Goal: Task Accomplishment & Management: Manage account settings

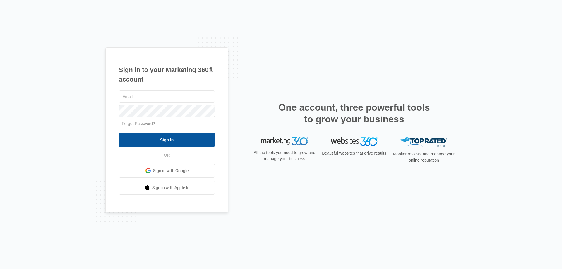
type input "[PERSON_NAME][EMAIL_ADDRESS][DOMAIN_NAME]"
click at [167, 139] on input "Sign In" at bounding box center [167, 140] width 96 height 14
type input "[PERSON_NAME][EMAIL_ADDRESS][DOMAIN_NAME]"
click at [160, 141] on input "Sign In" at bounding box center [167, 140] width 96 height 14
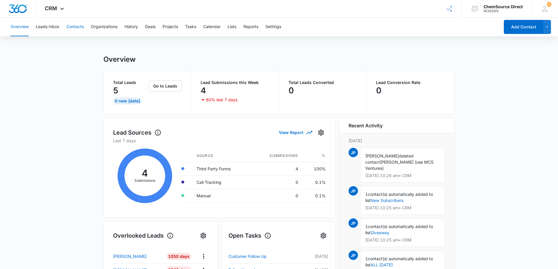
click at [77, 24] on button "Contacts" at bounding box center [74, 27] width 17 height 19
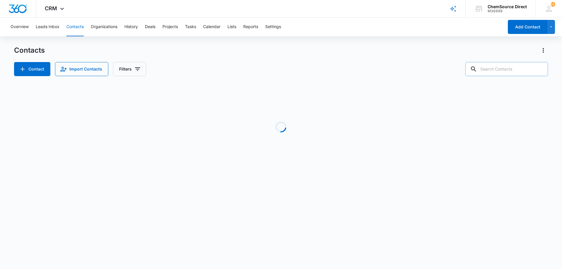
click at [493, 68] on input "text" at bounding box center [506, 69] width 83 height 14
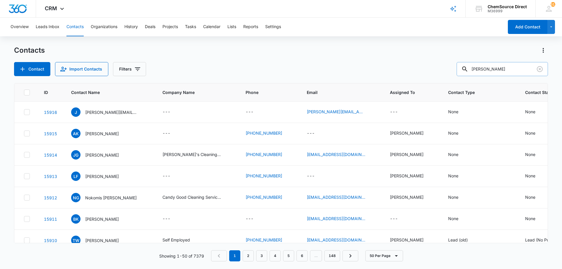
type input "[PERSON_NAME]"
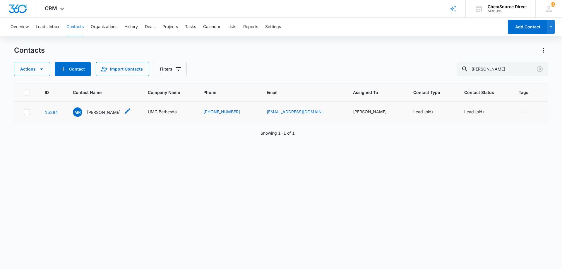
click at [102, 111] on p "[PERSON_NAME]" at bounding box center [104, 112] width 34 height 6
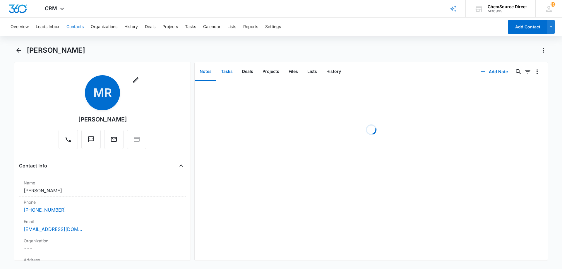
click at [226, 71] on button "Tasks" at bounding box center [226, 72] width 21 height 18
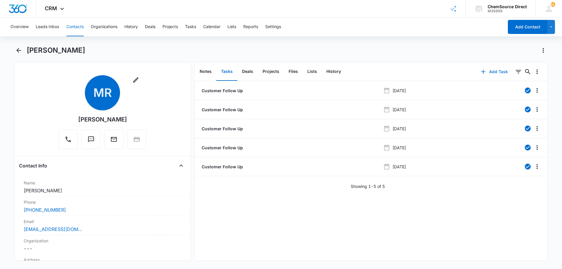
click at [497, 72] on button "Add Task" at bounding box center [494, 72] width 39 height 14
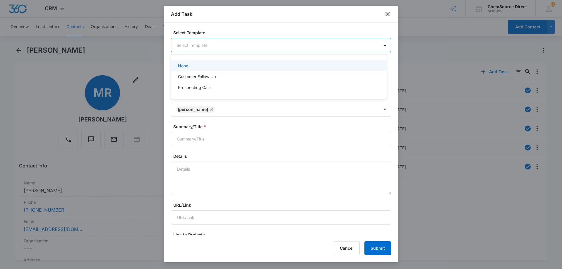
click at [193, 43] on body "CRM Apps Reputation Forms CRM Email Social Payments POS Content Ads Intelligenc…" at bounding box center [281, 134] width 562 height 269
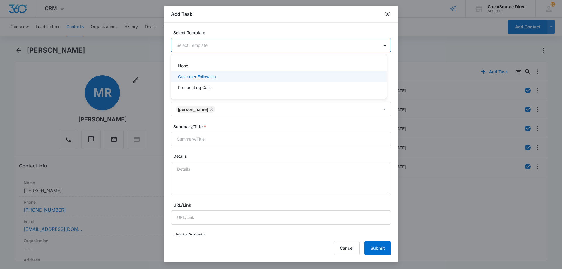
click at [192, 75] on p "Customer Follow Up" at bounding box center [197, 76] width 38 height 6
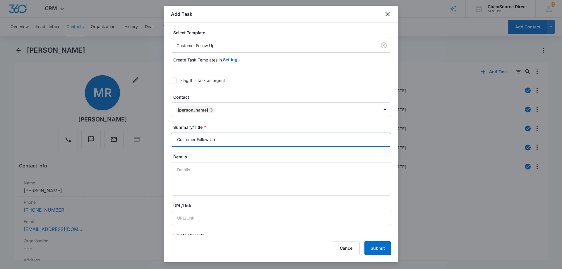
click at [191, 138] on input "Customer Follow Up" at bounding box center [281, 140] width 220 height 14
type input "Customer Follow Up"
type textarea "R"
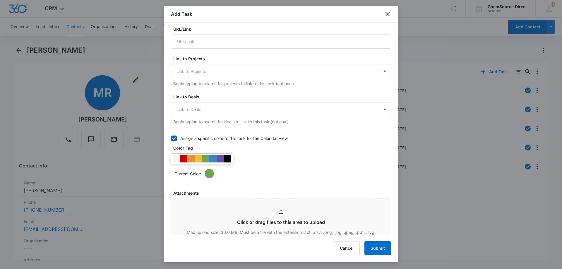
scroll to position [234, 0]
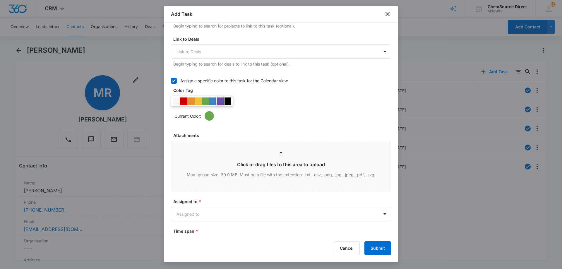
type textarea "Duplicate lead on SS"
click at [221, 101] on div at bounding box center [220, 100] width 7 height 7
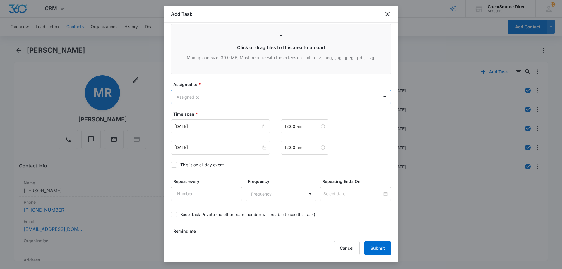
click at [194, 95] on body "CRM Apps Reputation Forms CRM Email Social Payments POS Content Ads Intelligenc…" at bounding box center [281, 134] width 562 height 269
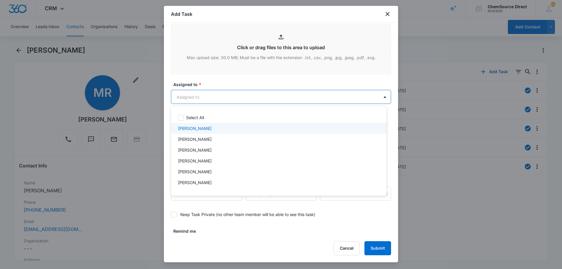
click at [194, 127] on p "[PERSON_NAME]" at bounding box center [195, 128] width 34 height 6
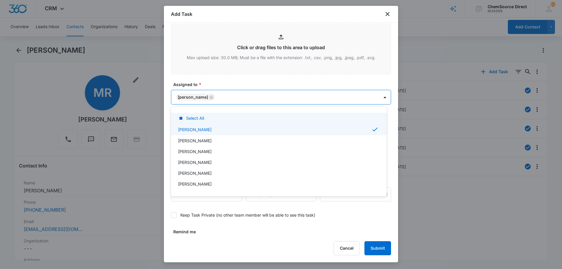
click at [233, 81] on div at bounding box center [281, 134] width 562 height 269
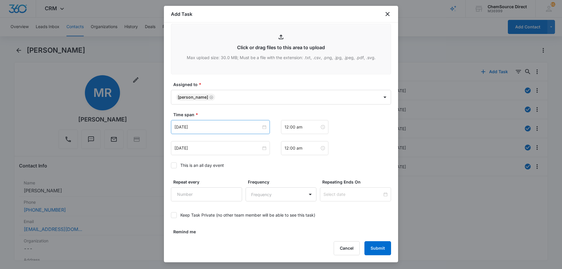
click at [210, 123] on div "[DATE]" at bounding box center [220, 127] width 99 height 14
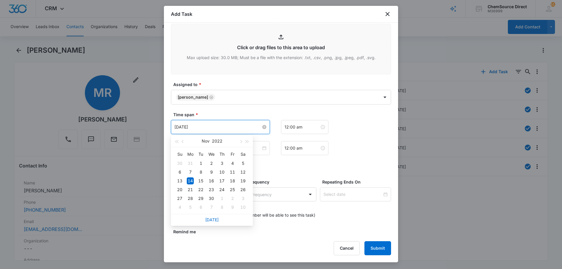
click at [209, 126] on input "[DATE]" at bounding box center [217, 127] width 87 height 6
click at [211, 218] on link "[DATE]" at bounding box center [211, 219] width 13 height 5
type input "[DATE]"
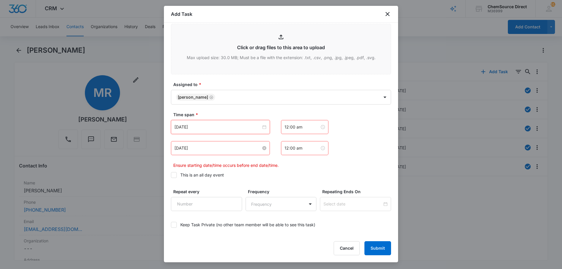
click at [200, 150] on input "[DATE]" at bounding box center [217, 148] width 87 height 6
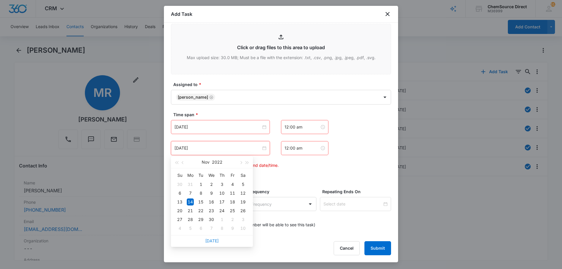
click at [210, 242] on link "[DATE]" at bounding box center [211, 240] width 13 height 5
type input "[DATE]"
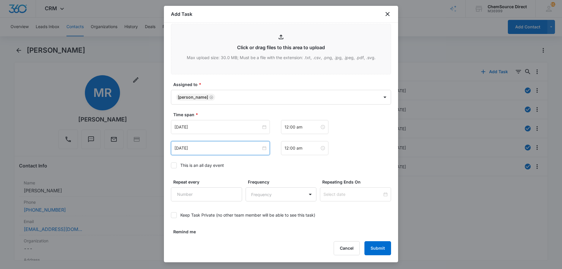
click at [174, 165] on icon at bounding box center [174, 165] width 4 height 3
click at [171, 165] on input "This is an all day event" at bounding box center [171, 165] width 0 height 0
type input "[DATE]"
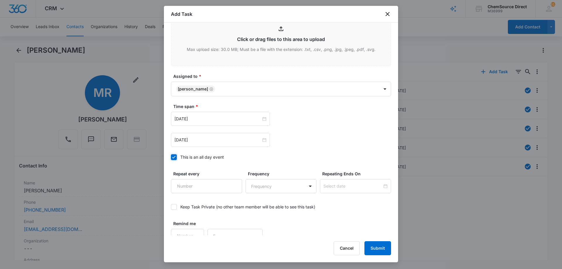
scroll to position [367, 0]
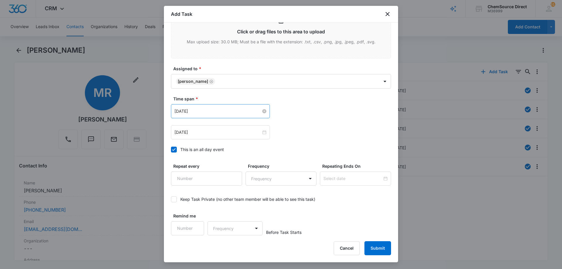
click at [221, 109] on input "[DATE]" at bounding box center [217, 111] width 87 height 6
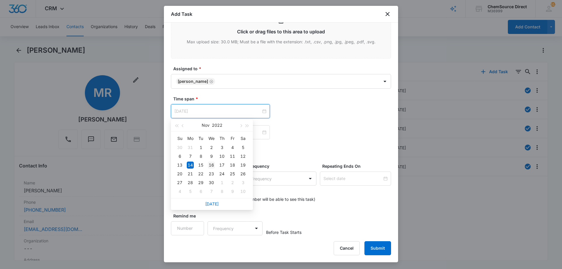
type input "[DATE]"
click at [213, 165] on div "16" at bounding box center [211, 165] width 7 height 7
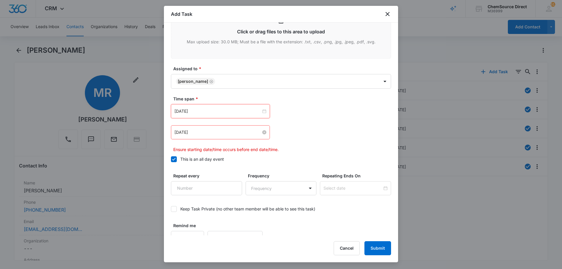
click at [213, 133] on input "[DATE]" at bounding box center [217, 132] width 87 height 6
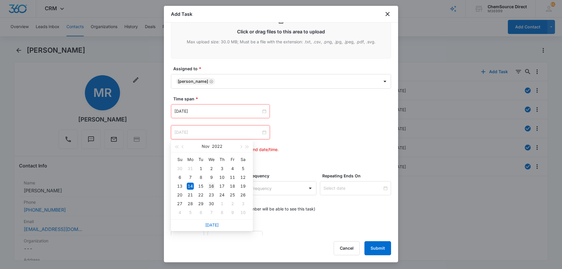
type input "[DATE]"
click at [212, 186] on div "16" at bounding box center [211, 186] width 7 height 7
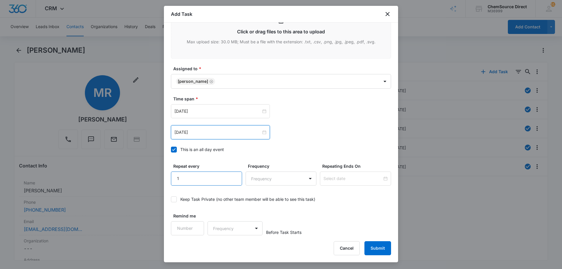
type input "1"
click at [232, 175] on input "1" at bounding box center [206, 179] width 71 height 14
click at [263, 177] on body "CRM Apps Reputation Forms CRM Email Social Payments POS Content Ads Intelligenc…" at bounding box center [281, 134] width 562 height 269
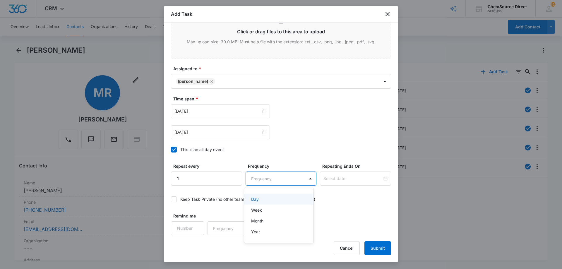
click at [263, 198] on div "Day" at bounding box center [278, 199] width 54 height 6
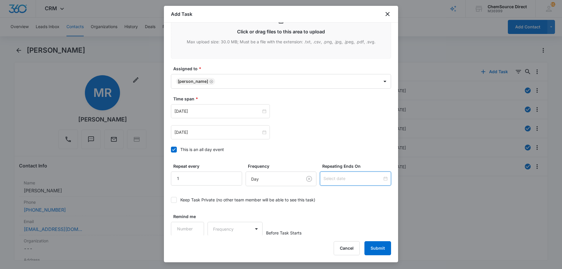
click at [337, 179] on input at bounding box center [352, 178] width 59 height 6
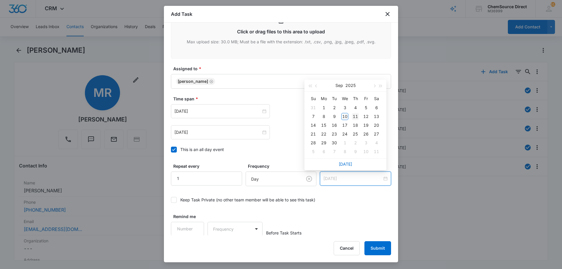
type input "[DATE]"
click at [355, 115] on div "11" at bounding box center [355, 116] width 7 height 7
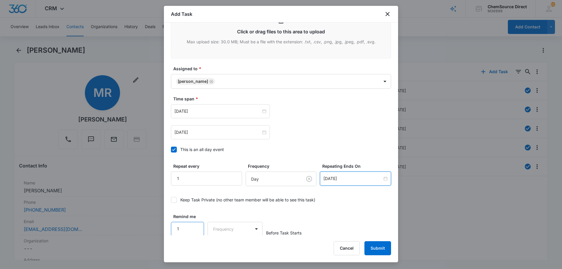
type input "1"
click at [195, 226] on input "1" at bounding box center [187, 229] width 33 height 14
click at [223, 226] on body "CRM Apps Reputation Forms CRM Email Social Payments POS Content Ads Intelligenc…" at bounding box center [281, 134] width 562 height 269
click at [231, 247] on div "Days" at bounding box center [233, 249] width 39 height 6
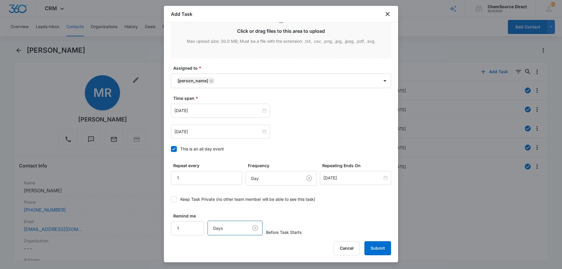
click at [308, 220] on div "Remind me 1 option Days, selected. Days Before Task Starts" at bounding box center [281, 224] width 220 height 23
click at [381, 248] on button "Submit" at bounding box center [377, 248] width 27 height 14
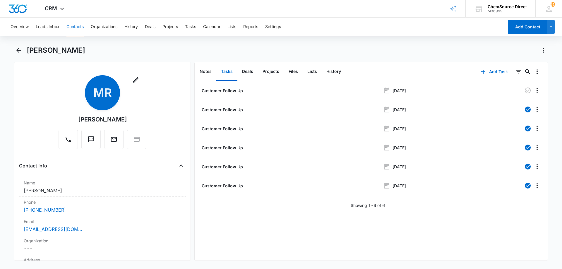
click at [422, 219] on div "Customer Follow Up [DATE] Customer Follow Up [DATE] Customer Follow Up [DATE] C…" at bounding box center [371, 170] width 353 height 179
click at [205, 69] on button "Notes" at bounding box center [205, 72] width 21 height 18
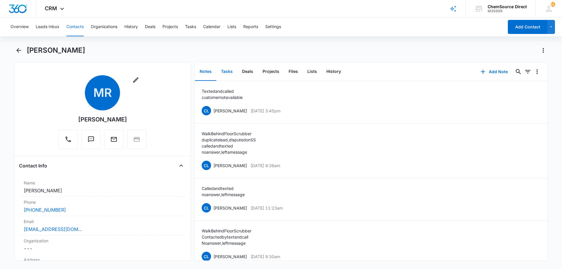
click at [225, 73] on button "Tasks" at bounding box center [226, 72] width 21 height 18
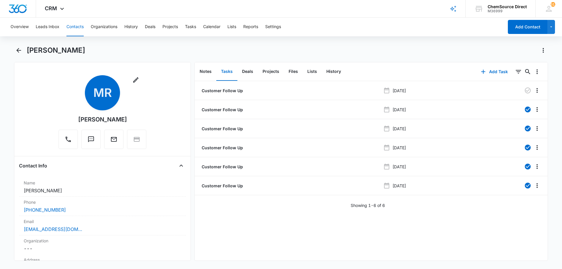
click at [401, 234] on div "Customer Follow Up [DATE] Customer Follow Up [DATE] Customer Follow Up [DATE] C…" at bounding box center [371, 170] width 353 height 179
click at [427, 242] on div "Customer Follow Up [DATE] Customer Follow Up [DATE] Customer Follow Up [DATE] C…" at bounding box center [371, 170] width 353 height 179
click at [534, 89] on icon "Overflow Menu" at bounding box center [537, 90] width 7 height 7
click at [522, 114] on div "Delete" at bounding box center [517, 116] width 12 height 4
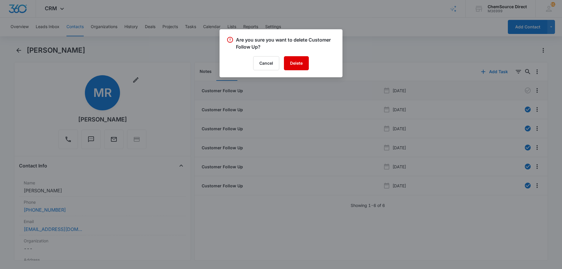
click at [300, 63] on button "Delete" at bounding box center [296, 63] width 25 height 14
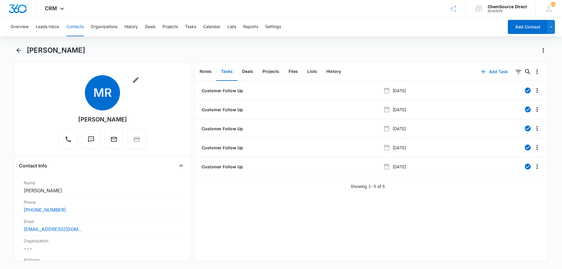
click at [493, 70] on button "Add Task" at bounding box center [494, 72] width 39 height 14
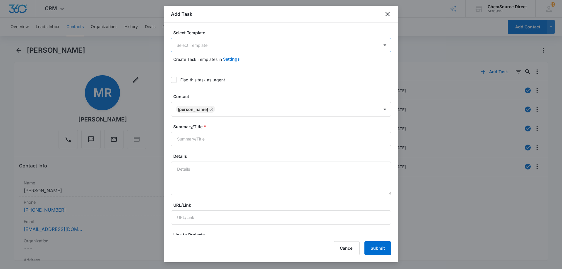
click at [204, 46] on body "CRM Apps Reputation Forms CRM Email Social Payments POS Content Ads Intelligenc…" at bounding box center [281, 134] width 562 height 269
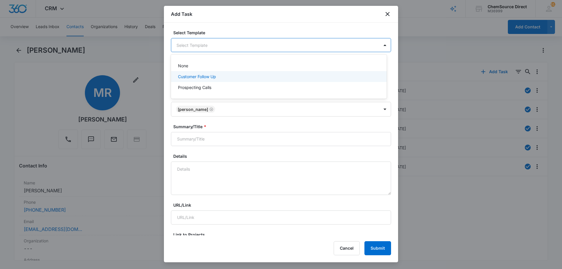
click at [195, 75] on p "Customer Follow Up" at bounding box center [197, 76] width 38 height 6
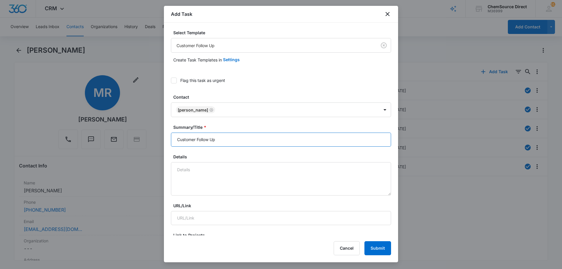
click at [191, 140] on input "Customer Follow Up" at bounding box center [281, 140] width 220 height 14
type input "Customer Follow Up"
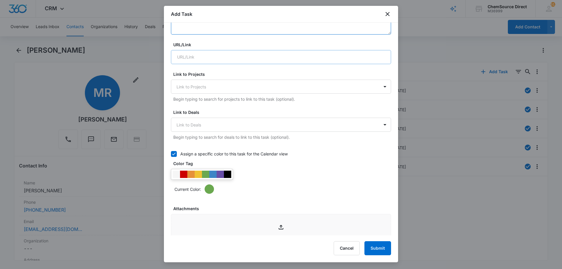
scroll to position [176, 0]
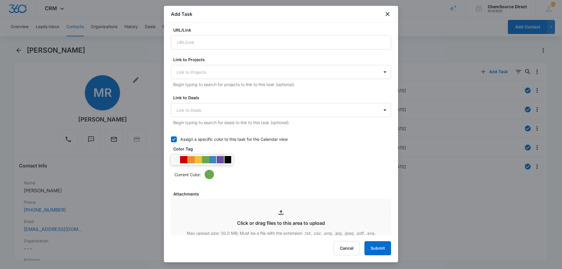
type textarea "Duplicate lead on SS"
click at [222, 160] on div at bounding box center [220, 159] width 7 height 7
click at [265, 158] on div "Current Color:" at bounding box center [281, 166] width 220 height 25
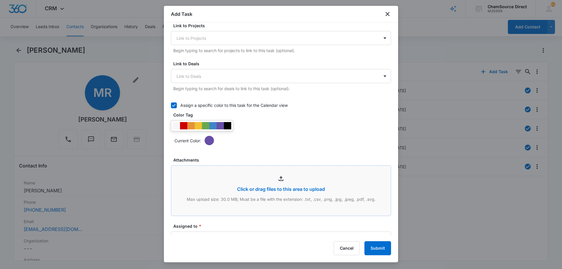
scroll to position [263, 0]
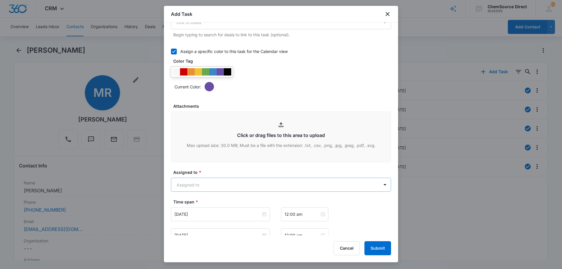
click at [195, 183] on body "CRM Apps Reputation Forms CRM Email Social Payments POS Content Ads Intelligenc…" at bounding box center [281, 134] width 562 height 269
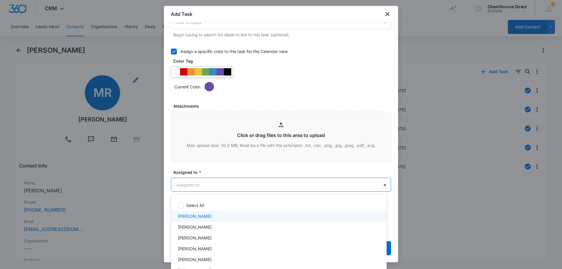
click at [197, 217] on p "[PERSON_NAME]" at bounding box center [195, 216] width 34 height 6
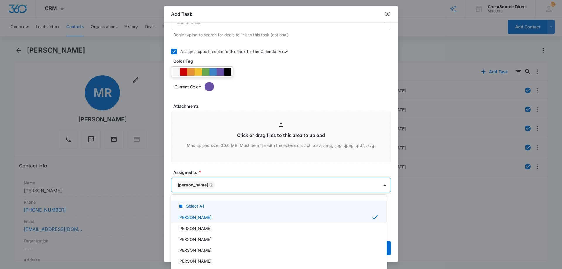
click at [215, 170] on div at bounding box center [281, 134] width 562 height 269
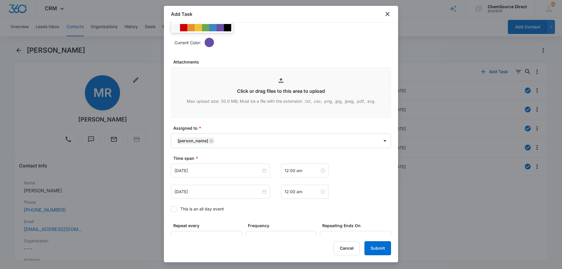
scroll to position [367, 0]
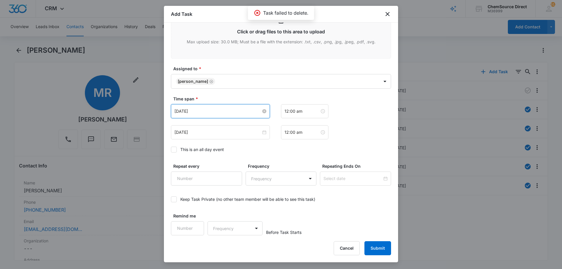
click at [218, 112] on input "[DATE]" at bounding box center [217, 111] width 87 height 6
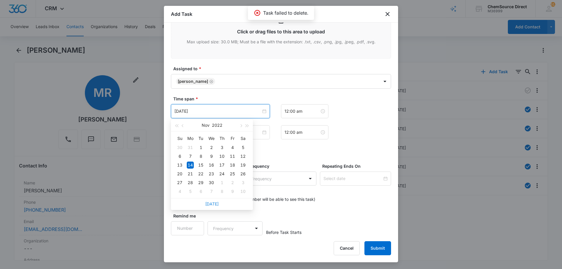
click at [213, 205] on link "[DATE]" at bounding box center [211, 203] width 13 height 5
type input "[DATE]"
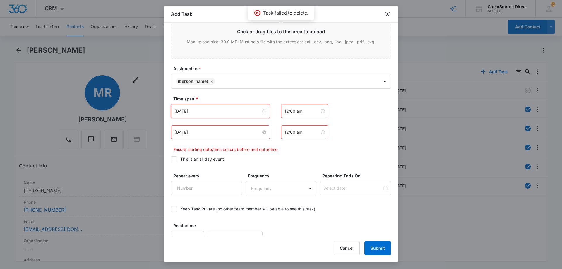
click at [211, 129] on input "[DATE]" at bounding box center [217, 132] width 87 height 6
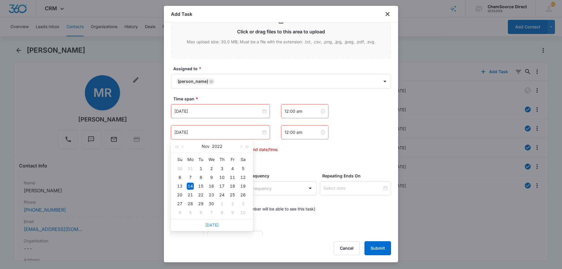
click at [214, 225] on link "[DATE]" at bounding box center [211, 224] width 13 height 5
type input "[DATE]"
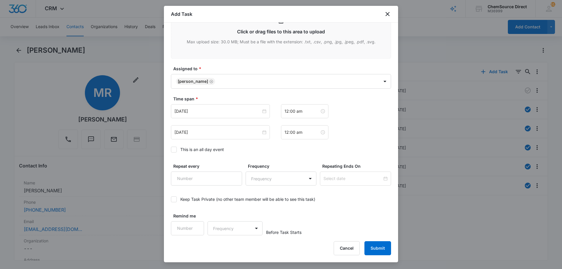
click at [174, 148] on icon at bounding box center [173, 149] width 5 height 5
click at [171, 150] on input "This is an all day event" at bounding box center [171, 150] width 0 height 0
type input "1"
click at [232, 175] on input "1" at bounding box center [206, 179] width 71 height 14
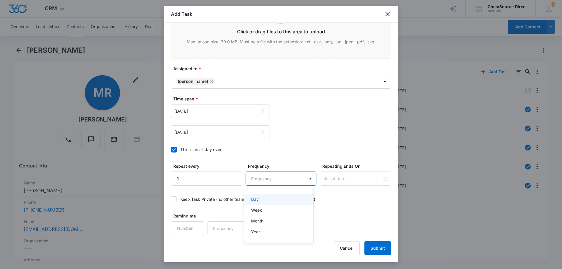
click at [265, 181] on body "CRM Apps Reputation Forms CRM Email Social Payments POS Content Ads Intelligenc…" at bounding box center [281, 134] width 562 height 269
click at [261, 200] on div "Day" at bounding box center [278, 199] width 54 height 6
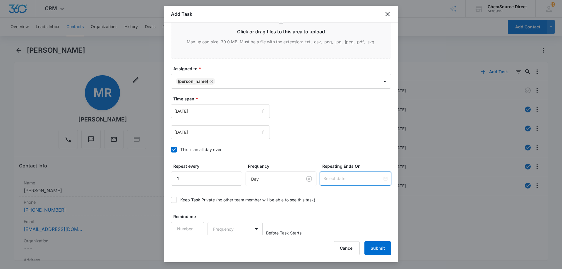
click at [327, 177] on input at bounding box center [352, 178] width 59 height 6
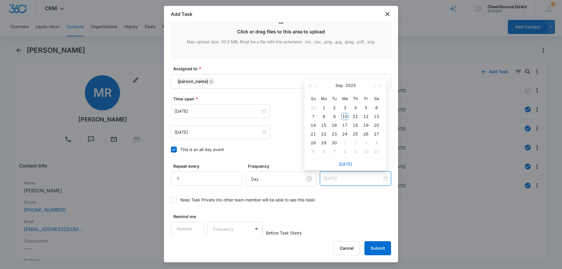
type input "[DATE]"
click at [354, 117] on div "11" at bounding box center [355, 116] width 7 height 7
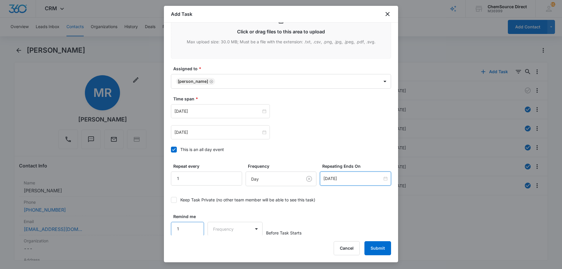
type input "1"
click at [195, 225] on input "1" at bounding box center [187, 229] width 33 height 14
click at [223, 228] on body "CRM Apps Reputation Forms CRM Email Social Payments POS Content Ads Intelligenc…" at bounding box center [281, 134] width 562 height 269
click at [231, 246] on div "Days" at bounding box center [233, 249] width 39 height 6
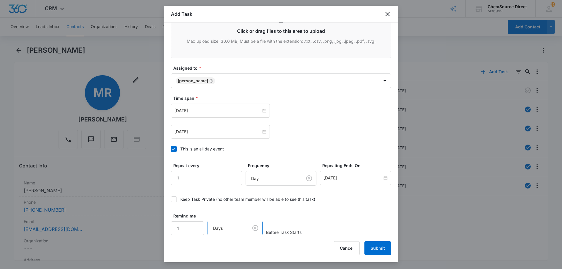
click at [308, 215] on div "Remind me 1 option Days, selected. Days Before Task Starts" at bounding box center [281, 224] width 220 height 23
click at [377, 249] on button "Submit" at bounding box center [377, 248] width 27 height 14
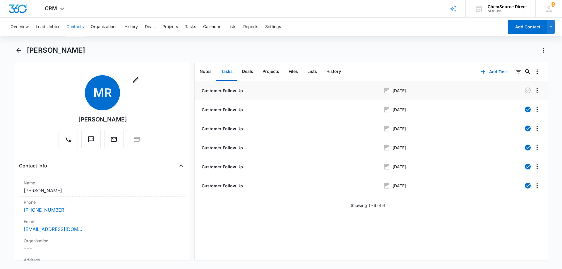
click at [213, 90] on p "Customer Follow Up" at bounding box center [222, 91] width 42 height 6
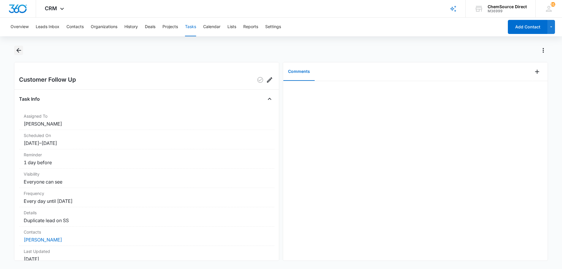
click at [17, 48] on icon "Back" at bounding box center [18, 50] width 7 height 7
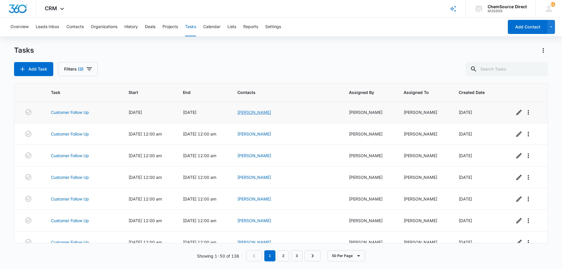
click at [267, 111] on link "[PERSON_NAME]" at bounding box center [254, 112] width 34 height 5
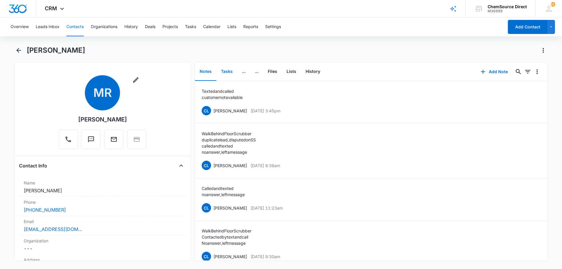
click at [224, 69] on button "Tasks" at bounding box center [226, 72] width 21 height 18
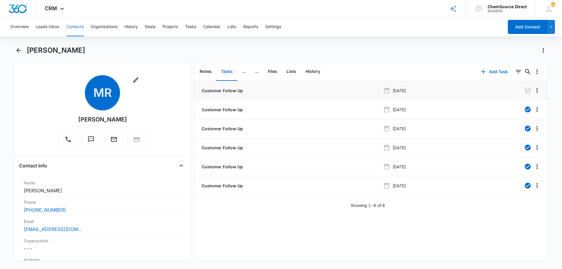
click at [229, 91] on p "Customer Follow Up" at bounding box center [222, 91] width 42 height 6
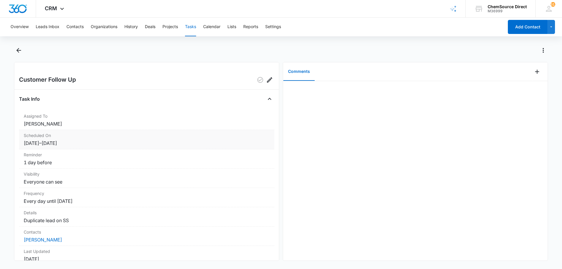
click at [95, 139] on div "Scheduled On [DATE] – [DATE]" at bounding box center [146, 139] width 255 height 19
click at [34, 138] on dt "Scheduled On" at bounding box center [147, 135] width 246 height 6
click at [105, 138] on dt "Scheduled On" at bounding box center [147, 135] width 246 height 6
click at [17, 49] on icon "Back" at bounding box center [18, 50] width 7 height 7
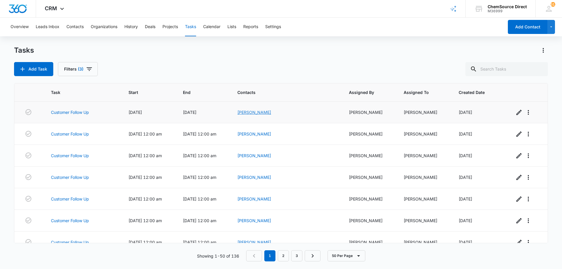
click at [269, 112] on link "[PERSON_NAME]" at bounding box center [254, 112] width 34 height 5
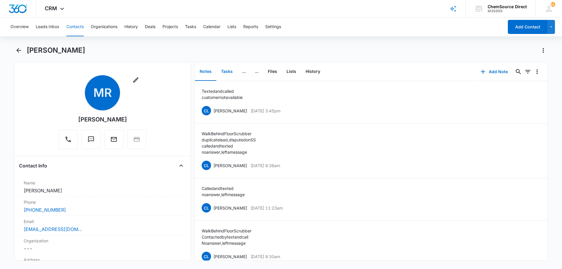
click at [225, 67] on button "Tasks" at bounding box center [226, 72] width 21 height 18
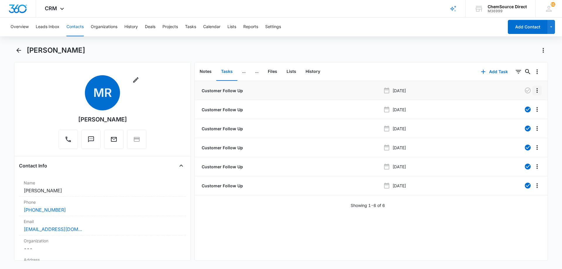
click at [534, 90] on icon "Overflow Menu" at bounding box center [537, 90] width 7 height 7
click at [517, 106] on div "Edit" at bounding box center [517, 107] width 12 height 4
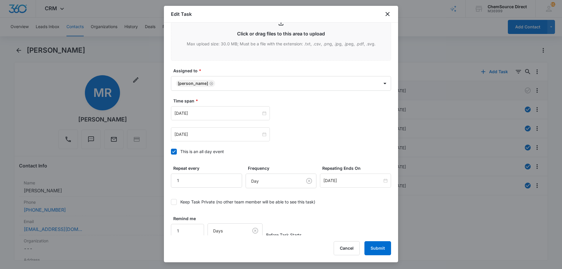
scroll to position [323, 0]
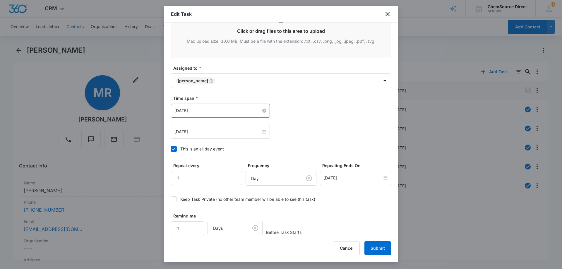
click at [215, 110] on input "[DATE]" at bounding box center [217, 110] width 87 height 6
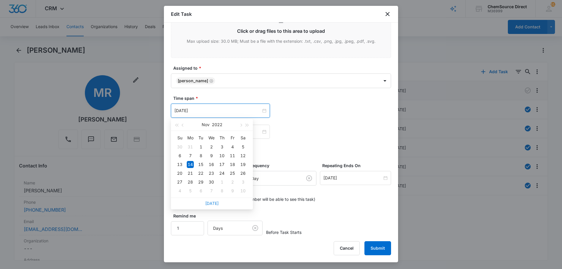
click at [215, 201] on link "[DATE]" at bounding box center [211, 203] width 13 height 5
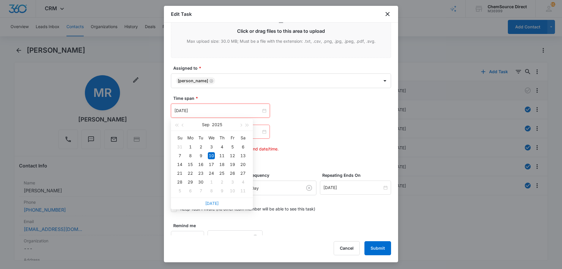
type input "[DATE]"
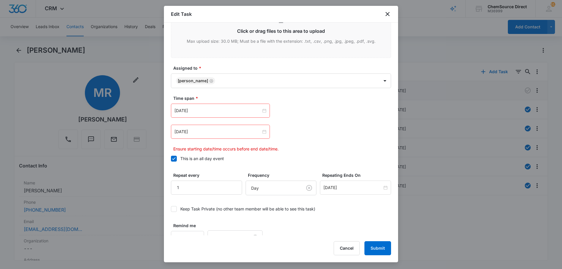
click at [310, 129] on div "[DATE]" at bounding box center [281, 132] width 220 height 14
click at [228, 130] on input "[DATE]" at bounding box center [217, 132] width 87 height 6
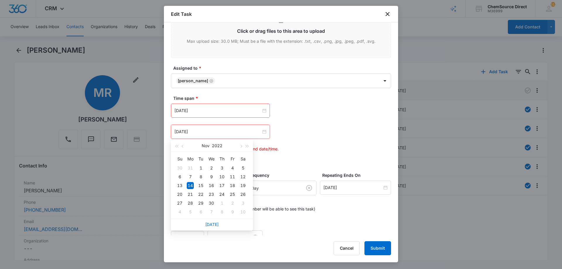
click at [210, 221] on div "[DATE]" at bounding box center [212, 225] width 82 height 12
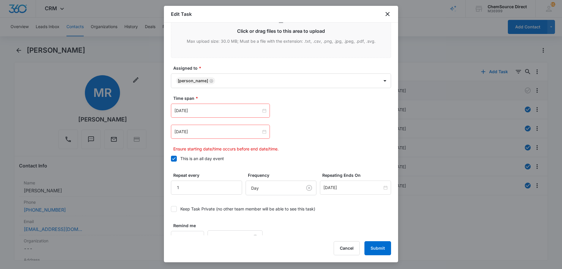
click at [315, 138] on div "[DATE] [DATE] Su Mo Tu We Th Fr Sa 30 31 1 2 3 4 5 6 7 8 9 10 11 12 13 14 15 16…" at bounding box center [281, 132] width 220 height 14
click at [238, 129] on input "[DATE]" at bounding box center [217, 132] width 87 height 6
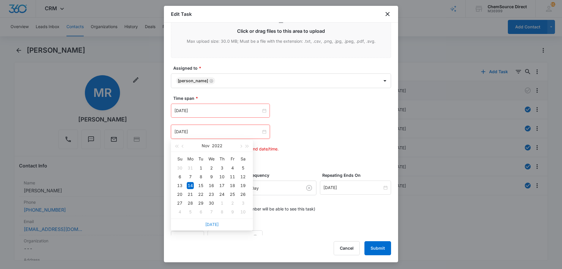
click at [214, 224] on link "[DATE]" at bounding box center [211, 224] width 13 height 5
type input "[DATE]"
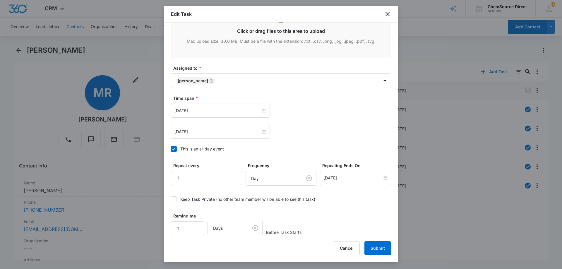
click at [306, 135] on div "[DATE] [DATE] Su Mo Tu We Th Fr Sa 31 1 2 3 4 5 6 7 8 9 10 11 12 13 14 15 16 17…" at bounding box center [281, 132] width 220 height 14
click at [378, 245] on button "Submit" at bounding box center [377, 248] width 27 height 14
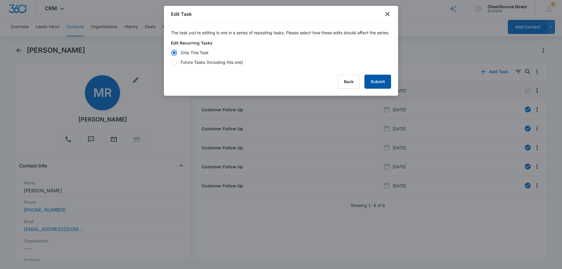
scroll to position [0, 0]
click at [175, 65] on div at bounding box center [174, 62] width 6 height 6
click at [171, 62] on input "Future Tasks (Including this one)" at bounding box center [171, 62] width 0 height 0
radio input "false"
radio input "true"
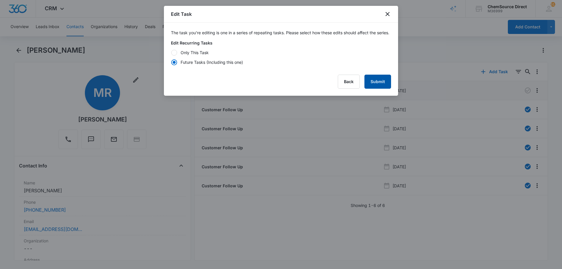
click at [375, 87] on button "Submit" at bounding box center [377, 82] width 27 height 14
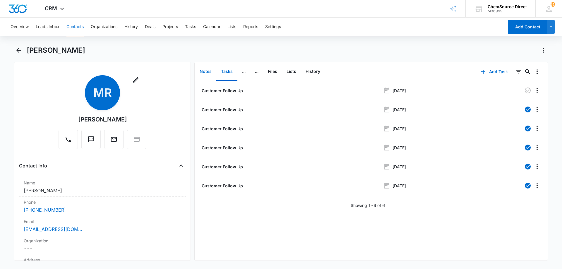
click at [209, 72] on button "Notes" at bounding box center [205, 72] width 21 height 18
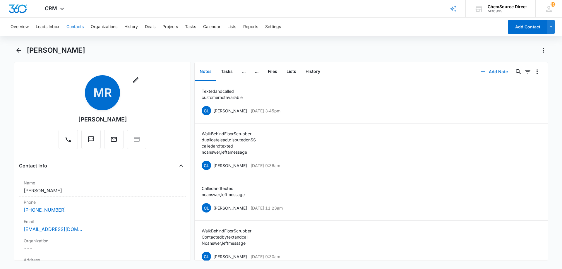
click at [497, 71] on button "Add Note" at bounding box center [494, 72] width 39 height 14
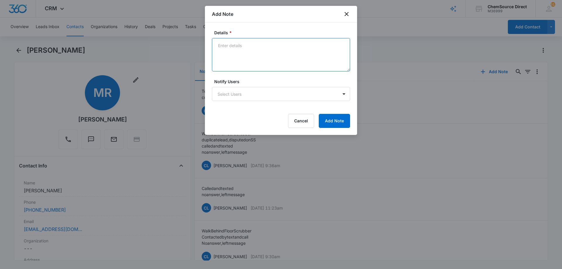
click at [237, 48] on textarea "Details *" at bounding box center [281, 54] width 138 height 33
click at [222, 60] on textarea "Duplicate lead on SS, disputed lead Called and texted" at bounding box center [281, 54] width 138 height 33
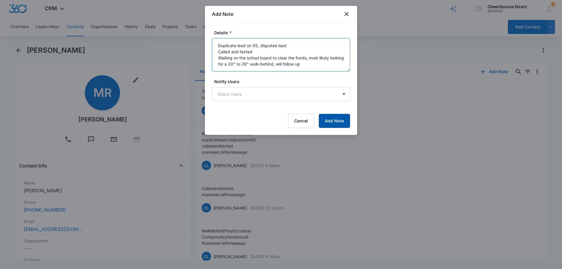
type textarea "Duplicate lead on SS, disputed lead Called and texted Waiting on the school boa…"
click at [337, 117] on button "Add Note" at bounding box center [334, 121] width 31 height 14
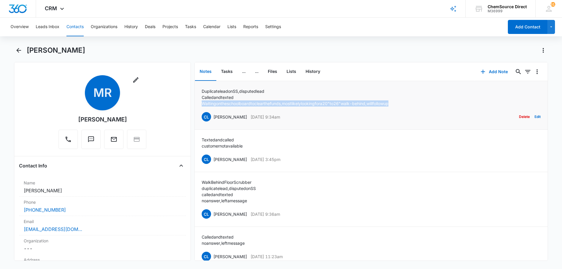
drag, startPoint x: 202, startPoint y: 104, endPoint x: 413, endPoint y: 102, distance: 211.1
click at [413, 102] on div "Duplicate lead on SS, disputed lead Called and texted Waiting on the school boa…" at bounding box center [371, 105] width 339 height 34
copy p "Waiting on the school board to clear the funds, most likely looking for a 20" t…"
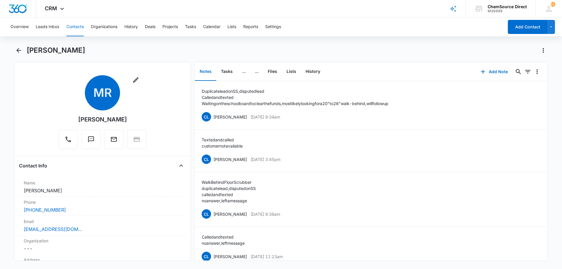
click at [317, 52] on div "[PERSON_NAME]" at bounding box center [287, 50] width 521 height 9
click at [227, 69] on button "Tasks" at bounding box center [226, 72] width 21 height 18
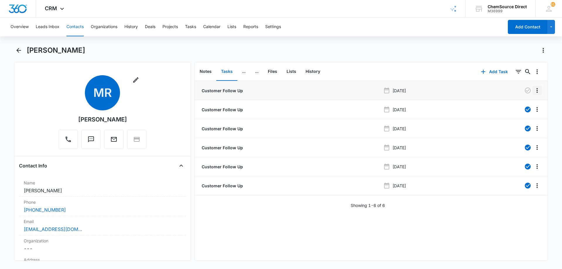
click at [534, 90] on icon "Overflow Menu" at bounding box center [537, 90] width 7 height 7
click at [517, 107] on div "Edit" at bounding box center [517, 107] width 12 height 4
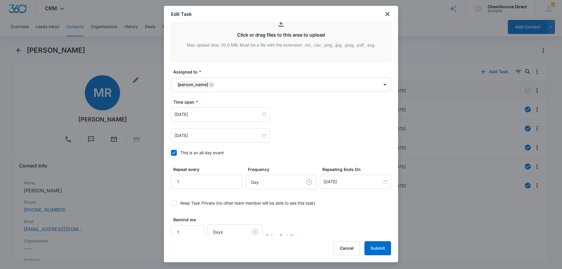
scroll to position [323, 0]
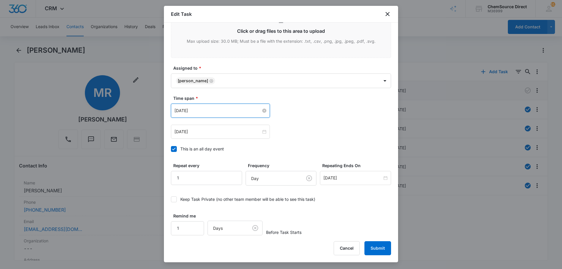
click at [213, 111] on input "[DATE]" at bounding box center [217, 110] width 87 height 6
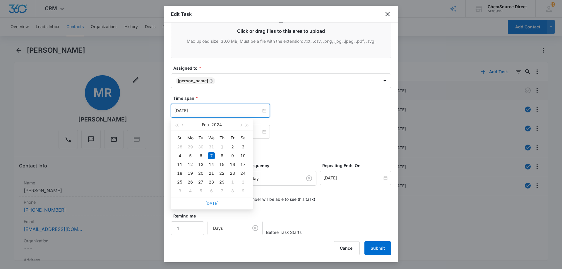
click at [213, 203] on link "[DATE]" at bounding box center [211, 203] width 13 height 5
type input "[DATE]"
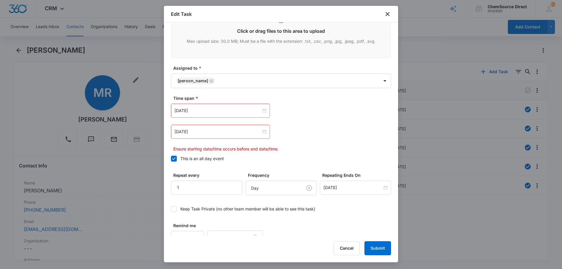
click at [330, 126] on div "[DATE]" at bounding box center [281, 132] width 220 height 14
click at [227, 133] on input "[DATE]" at bounding box center [217, 132] width 87 height 6
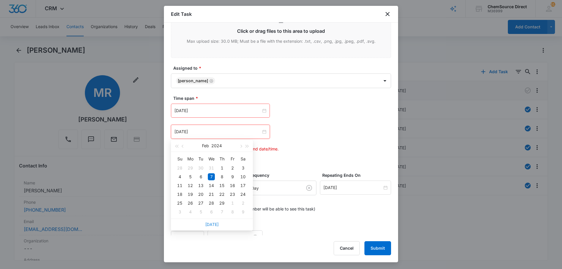
click at [211, 222] on link "[DATE]" at bounding box center [211, 224] width 13 height 5
type input "[DATE]"
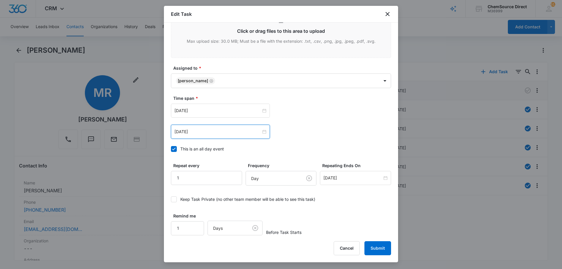
click at [316, 123] on div "[DATE] [DATE] Su Mo Tu We Th Fr Sa 31 1 2 3 4 5 6 7 8 9 10 11 12 13 14 15 16 17…" at bounding box center [281, 121] width 220 height 35
click at [379, 246] on button "Submit" at bounding box center [377, 248] width 27 height 14
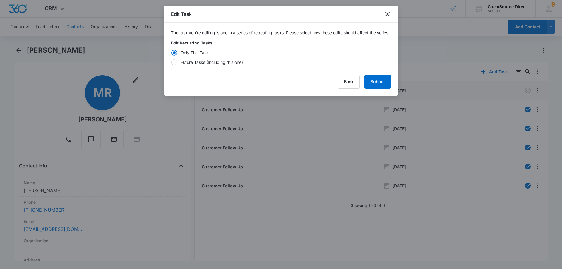
click at [201, 65] on div "Future Tasks (Including this one)" at bounding box center [212, 62] width 62 height 6
click at [171, 62] on input "Future Tasks (Including this one)" at bounding box center [171, 62] width 0 height 0
radio input "false"
radio input "true"
click at [376, 88] on button "Submit" at bounding box center [377, 82] width 27 height 14
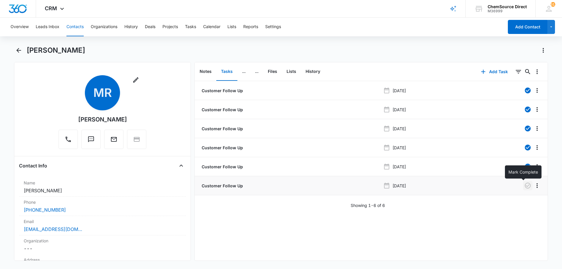
click at [524, 186] on icon "button" at bounding box center [527, 185] width 7 height 7
click at [75, 26] on button "Contacts" at bounding box center [74, 27] width 17 height 19
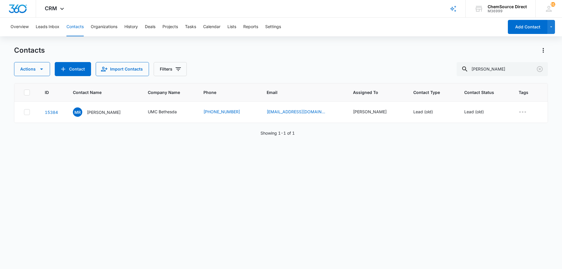
click at [257, 65] on div "Actions Contact Import Contacts Filters [PERSON_NAME]" at bounding box center [281, 69] width 534 height 14
click at [540, 68] on icon "Clear" at bounding box center [539, 69] width 7 height 7
click at [55, 66] on button "Contact" at bounding box center [73, 69] width 36 height 14
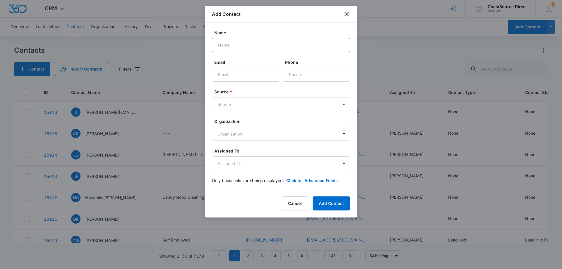
click at [236, 46] on input "Name" at bounding box center [281, 45] width 138 height 14
type input "[PERSON_NAME]"
paste input "[EMAIL_ADDRESS][DOMAIN_NAME]"
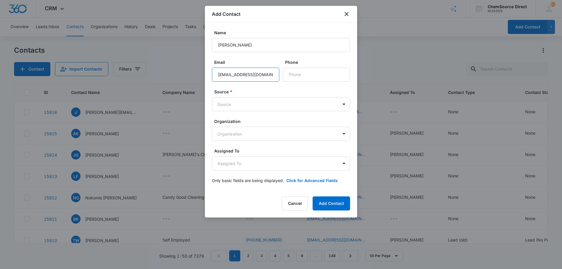
type input "[EMAIL_ADDRESS][DOMAIN_NAME]"
paste input "[PHONE_NUMBER]"
type input "[PHONE_NUMBER]"
click at [254, 103] on body "CRM Apps Reputation Forms CRM Email Social Payments POS Content Ads Intelligenc…" at bounding box center [281, 134] width 562 height 269
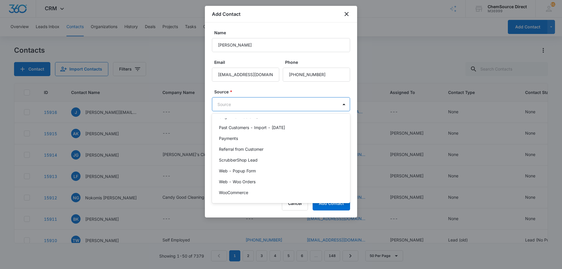
scroll to position [128, 0]
click at [263, 160] on div "ScrubberShop Lead" at bounding box center [280, 159] width 123 height 6
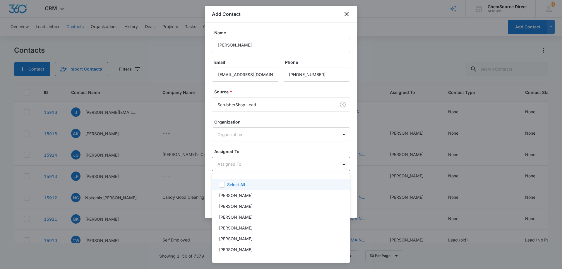
click at [261, 162] on body "CRM Apps Reputation Forms CRM Email Social Payments POS Content Ads Intelligenc…" at bounding box center [281, 134] width 562 height 269
click at [241, 249] on div "[PERSON_NAME]" at bounding box center [280, 249] width 123 height 6
click at [279, 146] on div at bounding box center [281, 134] width 562 height 269
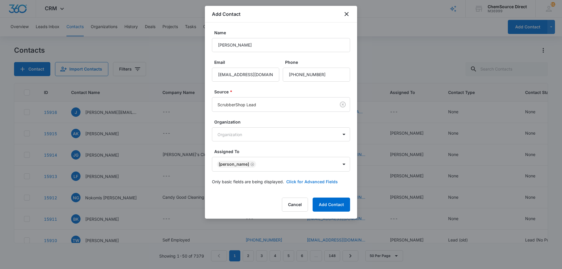
click at [305, 180] on button "Click for Advanced Fields" at bounding box center [312, 182] width 52 height 6
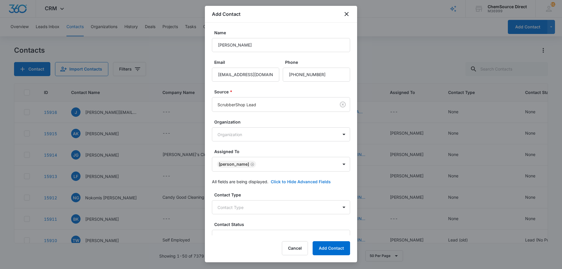
scroll to position [113, 0]
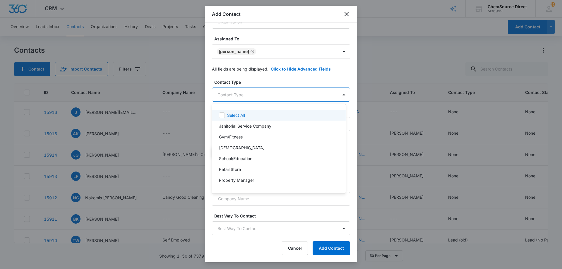
click at [249, 94] on body "CRM Apps Reputation Forms CRM Email Social Payments POS Content Ads Intelligenc…" at bounding box center [281, 134] width 562 height 269
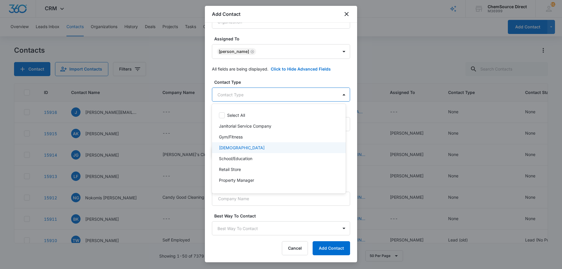
scroll to position [63, 0]
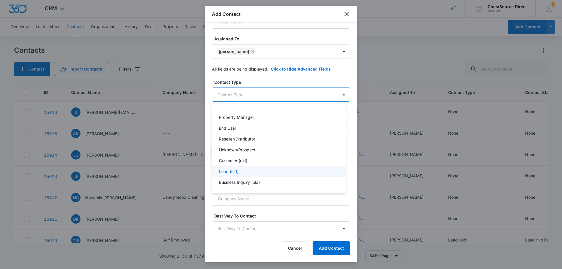
click at [249, 169] on div "Lead (old)" at bounding box center [278, 171] width 119 height 6
click at [253, 80] on div at bounding box center [281, 134] width 562 height 269
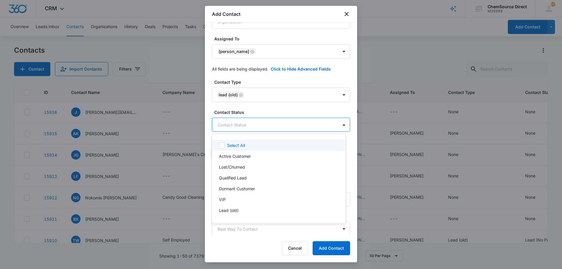
click at [259, 122] on body "CRM Apps Reputation Forms CRM Email Social Payments POS Content Ads Intelligenc…" at bounding box center [281, 134] width 562 height 269
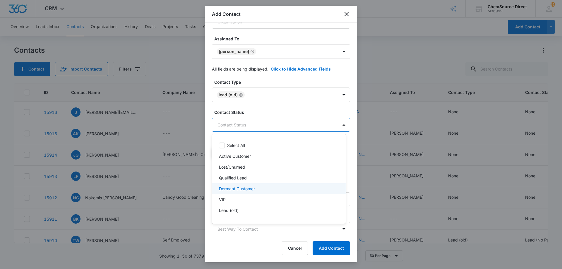
scroll to position [9, 0]
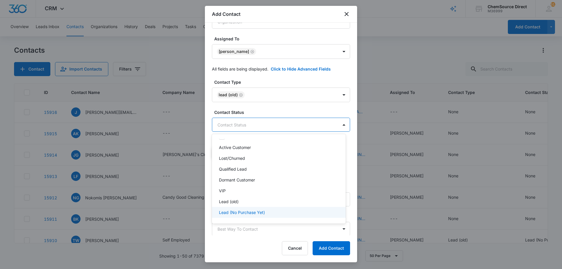
click at [258, 212] on p "Lead (No Purchase Yet)" at bounding box center [242, 212] width 46 height 6
click at [269, 109] on div at bounding box center [281, 134] width 562 height 269
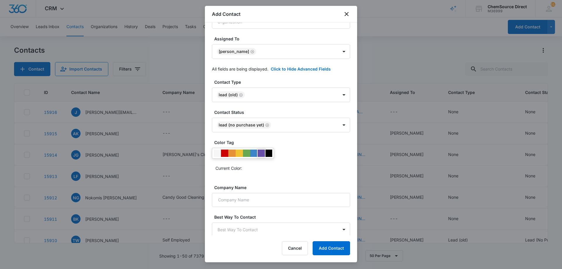
click at [261, 150] on div at bounding box center [261, 153] width 7 height 7
click at [304, 160] on div "Current Color:" at bounding box center [281, 160] width 138 height 25
click at [265, 206] on input "Company Name" at bounding box center [281, 200] width 138 height 14
paste input "[PERSON_NAME] Cleaning"
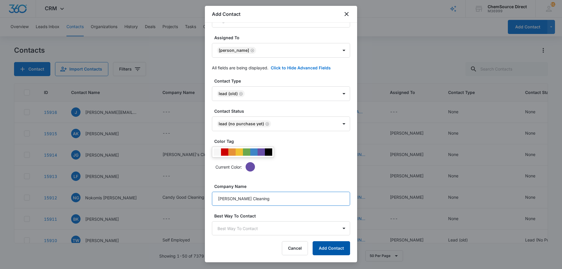
type input "[PERSON_NAME] Cleaning"
click at [328, 246] on button "Add Contact" at bounding box center [331, 248] width 37 height 14
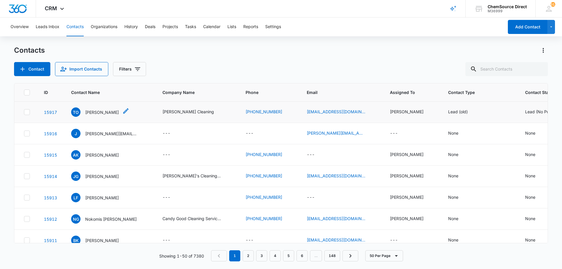
click at [104, 112] on p "[PERSON_NAME]" at bounding box center [102, 112] width 34 height 6
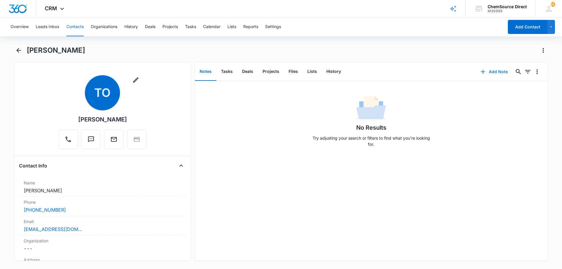
click at [498, 70] on button "Add Note" at bounding box center [494, 72] width 39 height 14
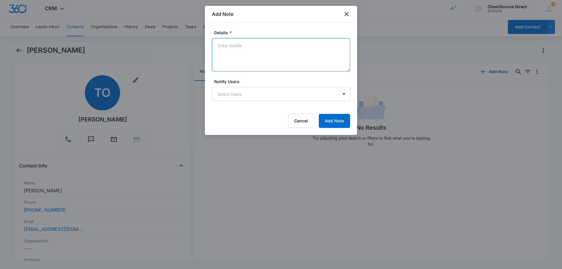
click at [227, 42] on textarea "Details *" at bounding box center [281, 54] width 138 height 33
type textarea "Walk Behind Floor Scrubber Called and texted No answer, left a message"
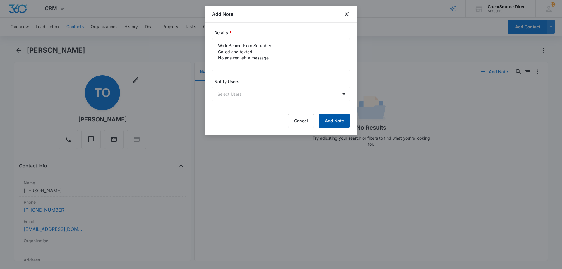
click at [335, 117] on button "Add Note" at bounding box center [334, 121] width 31 height 14
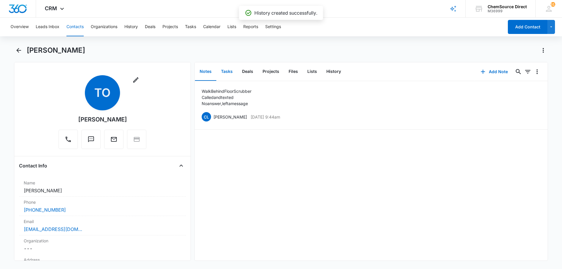
click at [226, 69] on button "Tasks" at bounding box center [226, 72] width 21 height 18
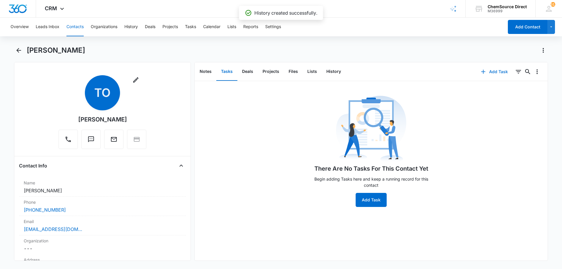
click at [494, 72] on button "Add Task" at bounding box center [494, 72] width 39 height 14
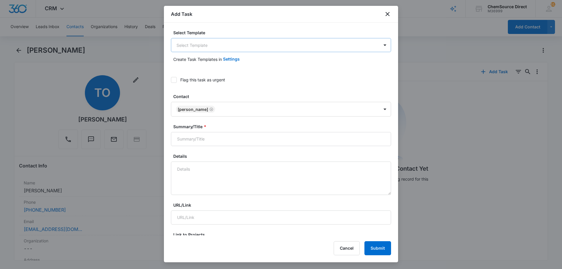
click at [204, 44] on body "CRM Apps Reputation Forms CRM Email Social Payments POS Content Ads Intelligenc…" at bounding box center [281, 134] width 562 height 269
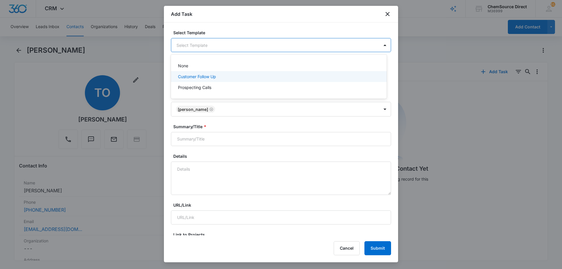
click at [189, 77] on p "Customer Follow Up" at bounding box center [197, 76] width 38 height 6
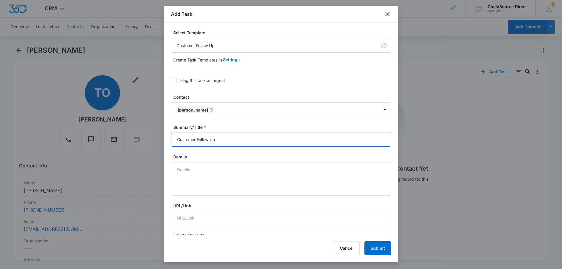
click at [191, 140] on input "Customer Follow Up" at bounding box center [281, 140] width 220 height 14
type input "Customer Follow Up"
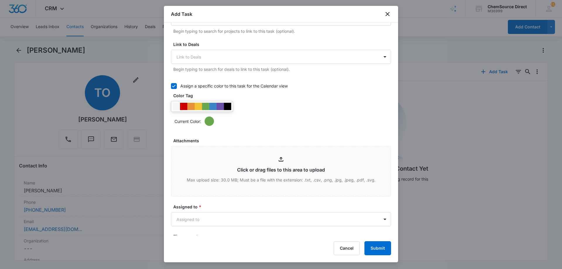
scroll to position [234, 0]
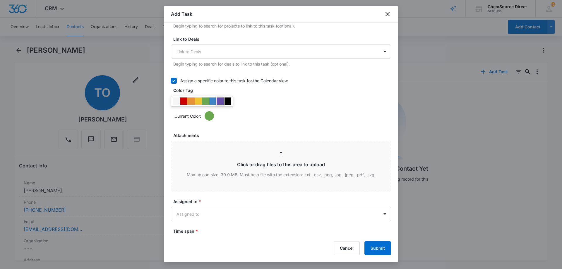
type textarea "Walk Behind Floor Scrubber"
drag, startPoint x: 223, startPoint y: 99, endPoint x: 236, endPoint y: 109, distance: 16.7
click at [223, 99] on div at bounding box center [220, 100] width 7 height 7
click at [287, 125] on form "Select Template Customer Follow Up Create Task Templates in Settings Flag this …" at bounding box center [281, 81] width 220 height 572
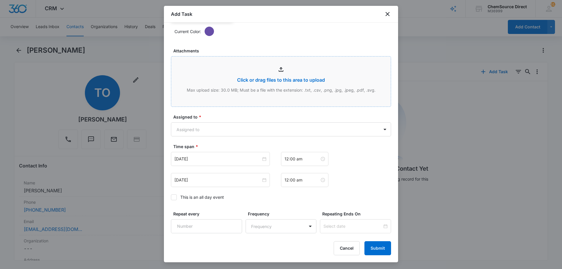
scroll to position [322, 0]
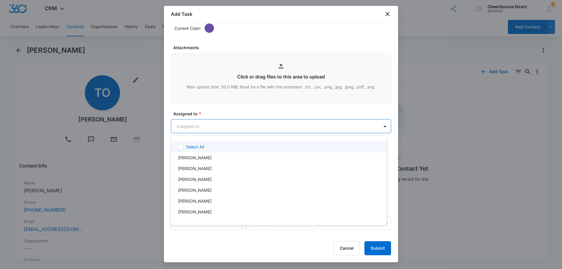
click at [213, 125] on body "CRM Apps Reputation Forms CRM Email Social Payments POS Content Ads Intelligenc…" at bounding box center [281, 134] width 562 height 269
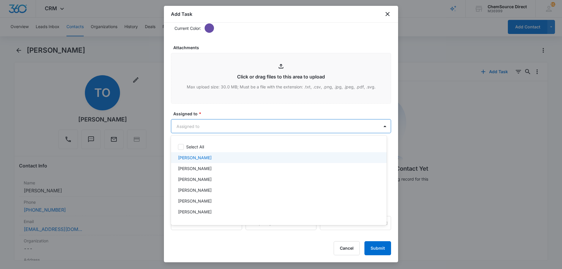
click at [203, 155] on div "[PERSON_NAME]" at bounding box center [278, 158] width 201 height 6
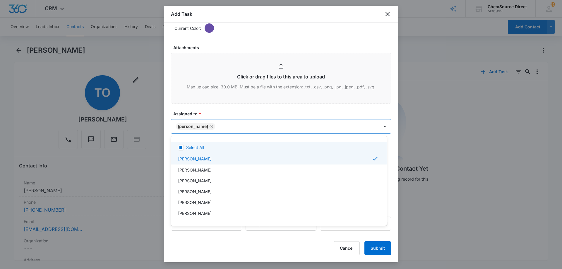
click at [221, 109] on div at bounding box center [281, 134] width 562 height 269
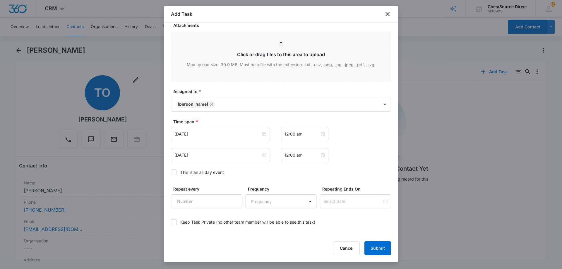
scroll to position [367, 0]
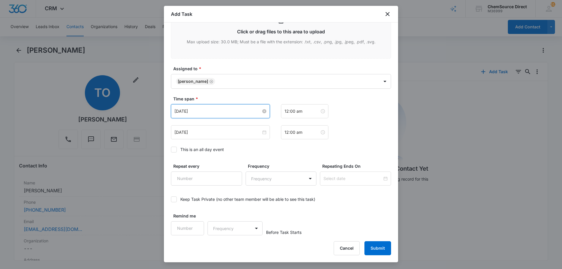
click at [222, 109] on input "[DATE]" at bounding box center [217, 111] width 87 height 6
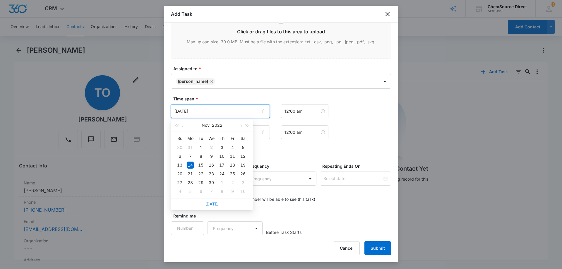
click at [211, 203] on link "[DATE]" at bounding box center [211, 203] width 13 height 5
type input "[DATE]"
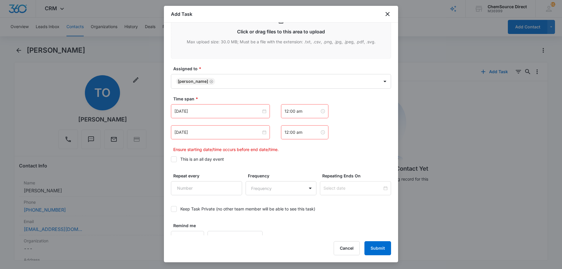
click at [224, 137] on div "[DATE]" at bounding box center [220, 132] width 99 height 14
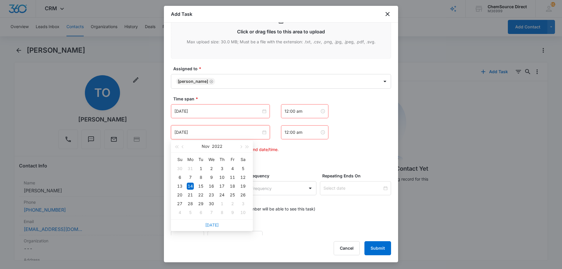
click at [211, 224] on link "[DATE]" at bounding box center [211, 224] width 13 height 5
type input "[DATE]"
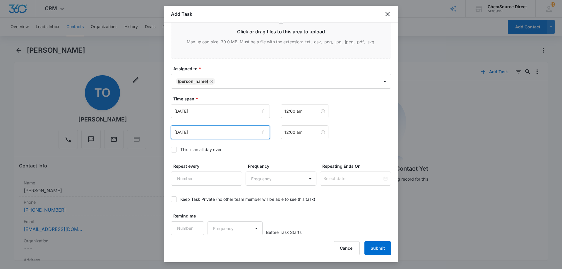
click at [175, 149] on icon at bounding box center [174, 149] width 4 height 3
click at [171, 150] on input "This is an all day event" at bounding box center [171, 150] width 0 height 0
type input "[DATE]"
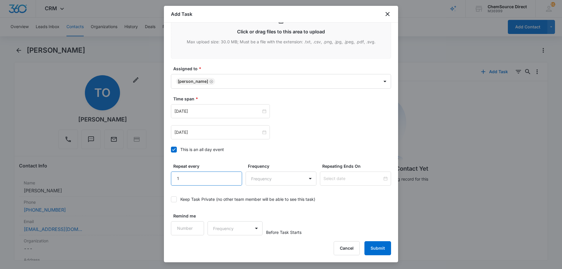
type input "1"
click at [233, 176] on input "1" at bounding box center [206, 179] width 71 height 14
click at [265, 175] on body "CRM Apps Reputation Forms CRM Email Social Payments POS Content Ads Intelligenc…" at bounding box center [281, 134] width 562 height 269
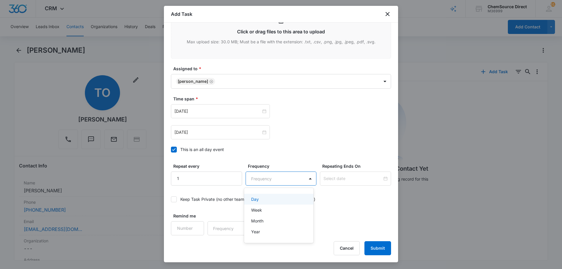
click at [267, 200] on div "Day" at bounding box center [278, 199] width 54 height 6
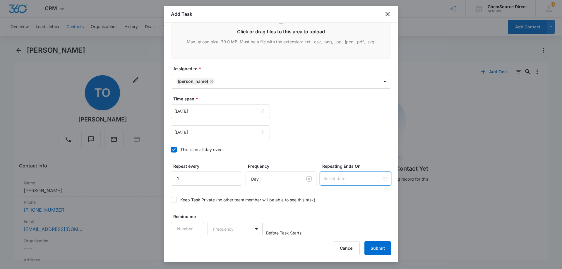
click at [344, 176] on input at bounding box center [352, 178] width 59 height 6
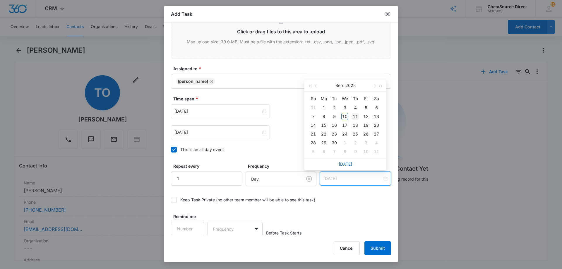
type input "[DATE]"
click at [355, 114] on div "11" at bounding box center [355, 116] width 7 height 7
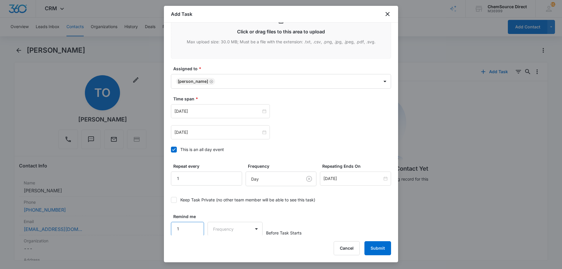
type input "1"
click at [195, 227] on input "1" at bounding box center [187, 229] width 33 height 14
click at [219, 228] on body "CRM Apps Reputation Forms CRM Email Social Payments POS Content Ads Intelligenc…" at bounding box center [281, 134] width 562 height 269
click at [235, 248] on div "Days" at bounding box center [233, 249] width 39 height 6
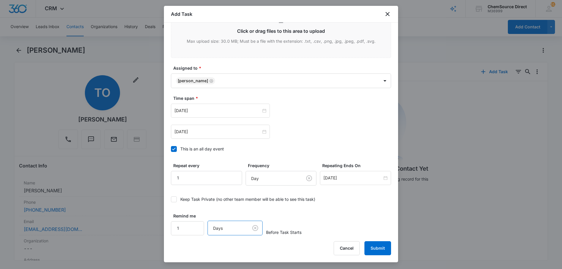
click at [334, 213] on div "Remind me 1 option Days, selected. Days Before Task Starts" at bounding box center [281, 224] width 220 height 23
click at [375, 246] on button "Submit" at bounding box center [377, 248] width 27 height 14
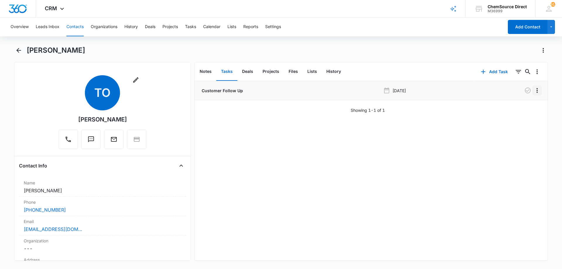
click at [534, 90] on icon "Overflow Menu" at bounding box center [537, 90] width 7 height 7
click at [523, 105] on button "Edit" at bounding box center [520, 106] width 33 height 9
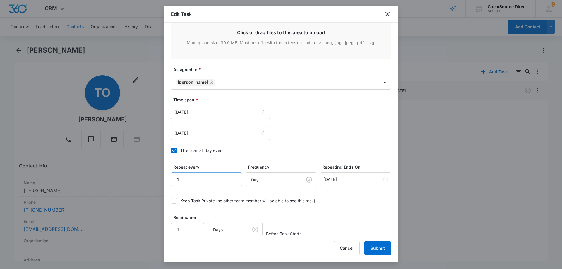
scroll to position [323, 0]
click at [216, 109] on input "[DATE]" at bounding box center [217, 110] width 87 height 6
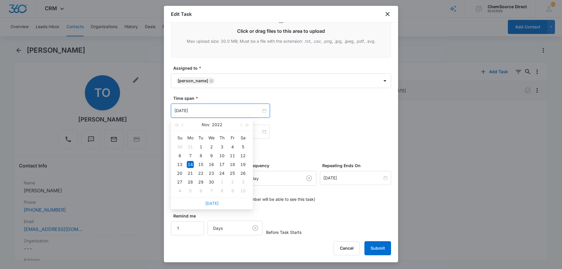
click at [213, 203] on link "[DATE]" at bounding box center [211, 203] width 13 height 5
type input "[DATE]"
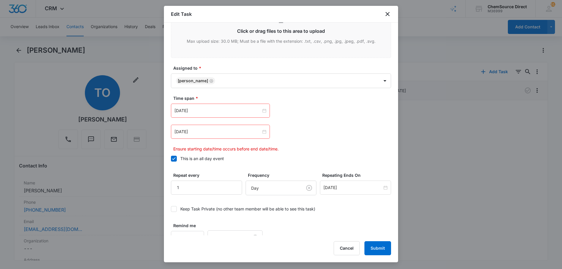
click at [305, 143] on div "[DATE] [DATE] Su Mo Tu We Th Fr Sa 31 1 2 3 4 5 6 7 8 9 10 11 12 13 14 15 16 17…" at bounding box center [281, 128] width 220 height 48
click at [246, 132] on input "[DATE]" at bounding box center [217, 132] width 87 height 6
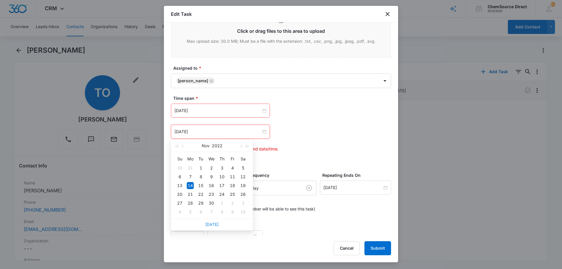
click at [215, 223] on link "[DATE]" at bounding box center [211, 224] width 13 height 5
type input "[DATE]"
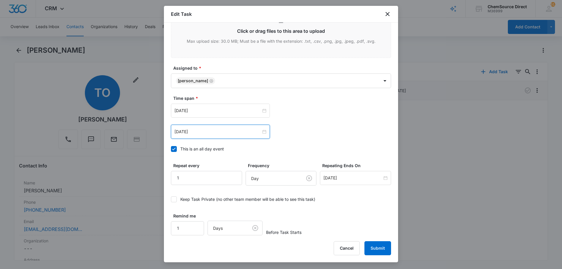
click at [301, 147] on label "This is an all day event" at bounding box center [281, 149] width 220 height 6
click at [171, 149] on input "This is an all day event" at bounding box center [171, 149] width 0 height 0
type input "[DATE]"
type input "12:00 am"
type input "[DATE]"
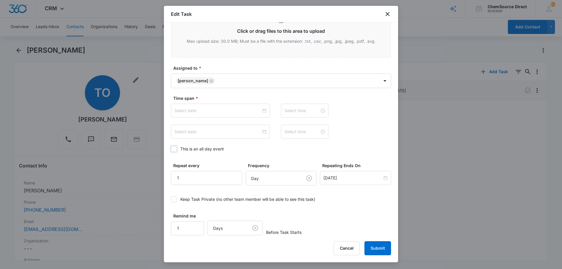
type input "12:00 am"
click at [174, 150] on icon at bounding box center [173, 148] width 5 height 5
click at [171, 149] on input "This is an all day event" at bounding box center [171, 149] width 0 height 0
click at [219, 111] on input "[DATE]" at bounding box center [217, 110] width 87 height 6
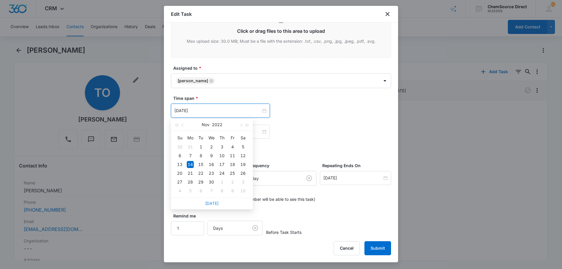
click at [212, 202] on link "[DATE]" at bounding box center [211, 203] width 13 height 5
type input "[DATE]"
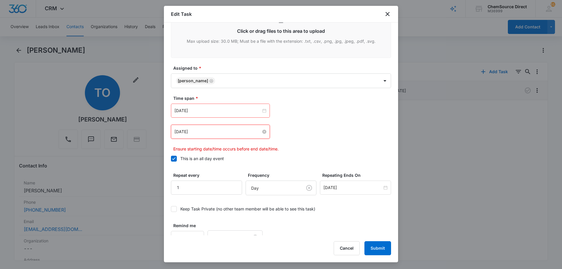
click at [217, 130] on input "[DATE]" at bounding box center [217, 132] width 87 height 6
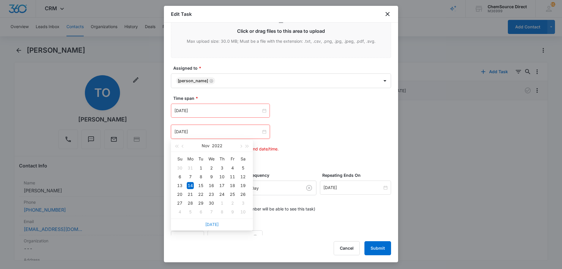
click at [210, 222] on link "[DATE]" at bounding box center [211, 224] width 13 height 5
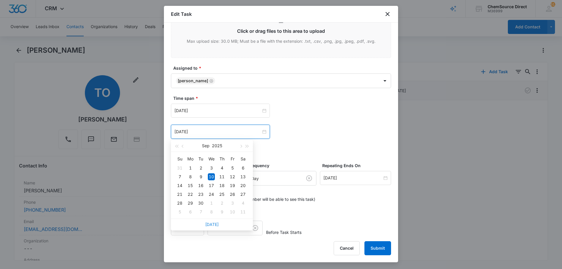
type input "[DATE]"
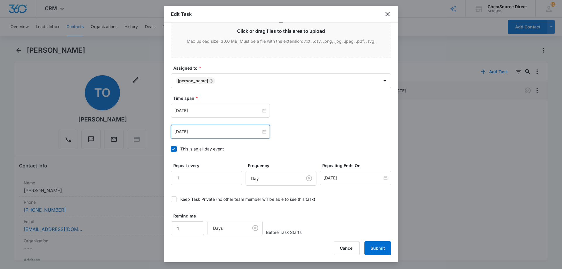
click at [351, 215] on div "Remind me 1 Days Before Task Starts" at bounding box center [281, 224] width 220 height 23
click at [379, 247] on button "Submit" at bounding box center [377, 248] width 27 height 14
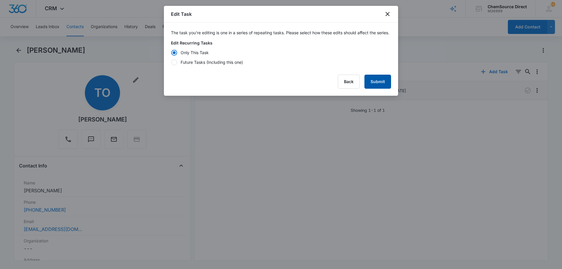
scroll to position [0, 0]
click at [184, 65] on div "Future Tasks (Including this one)" at bounding box center [212, 62] width 62 height 6
click at [171, 62] on input "Future Tasks (Including this one)" at bounding box center [171, 62] width 0 height 0
radio input "false"
radio input "true"
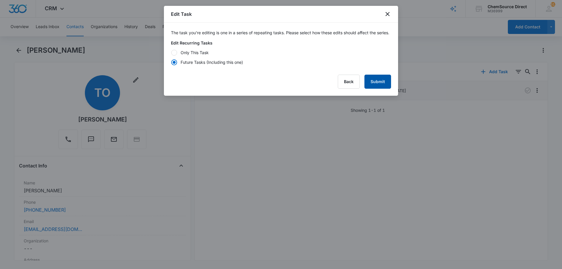
click at [375, 86] on button "Submit" at bounding box center [377, 82] width 27 height 14
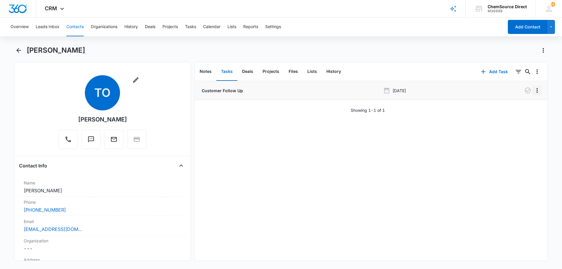
click at [534, 90] on icon "Overflow Menu" at bounding box center [537, 90] width 7 height 7
click at [513, 107] on div "Edit" at bounding box center [517, 107] width 12 height 4
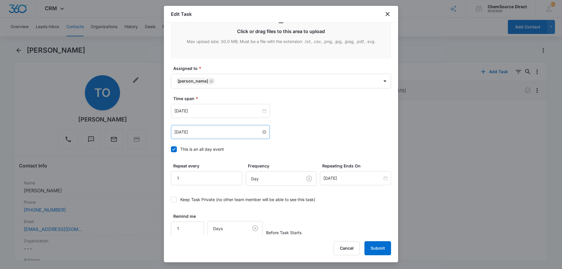
scroll to position [323, 0]
click at [216, 112] on input "[DATE]" at bounding box center [217, 110] width 87 height 6
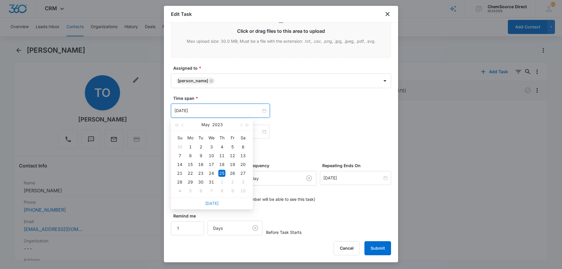
click at [213, 203] on link "[DATE]" at bounding box center [211, 203] width 13 height 5
type input "[DATE]"
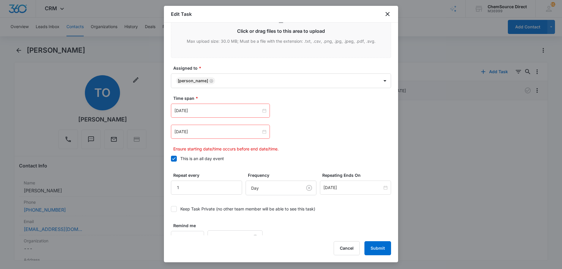
click at [308, 128] on div "[DATE]" at bounding box center [281, 132] width 220 height 14
click at [229, 133] on input "[DATE]" at bounding box center [217, 132] width 87 height 6
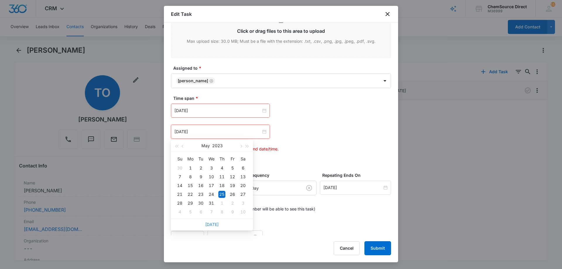
click at [210, 225] on link "[DATE]" at bounding box center [211, 224] width 13 height 5
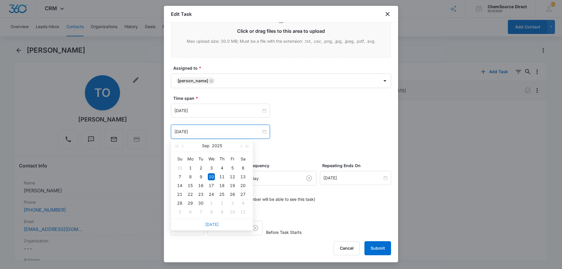
type input "[DATE]"
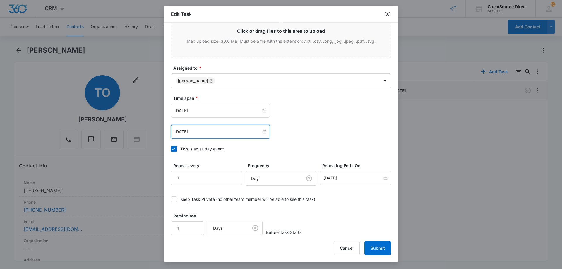
click at [330, 215] on div "Remind me 1 Days Before Task Starts" at bounding box center [281, 224] width 220 height 23
click at [371, 245] on button "Submit" at bounding box center [377, 248] width 27 height 14
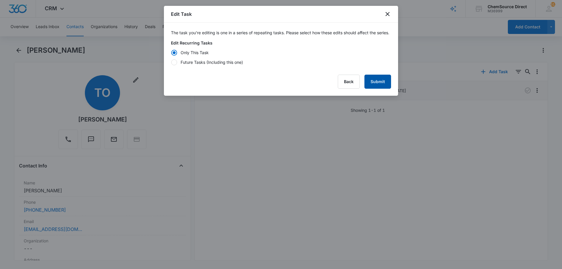
scroll to position [0, 0]
click at [205, 65] on div "Future Tasks (Including this one)" at bounding box center [212, 62] width 62 height 6
click at [171, 62] on input "Future Tasks (Including this one)" at bounding box center [171, 62] width 0 height 0
radio input "false"
radio input "true"
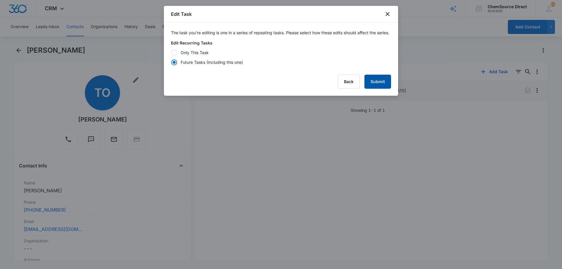
click at [375, 86] on button "Submit" at bounding box center [377, 82] width 27 height 14
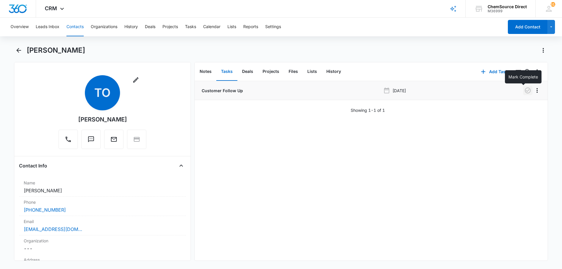
click at [524, 90] on icon "button" at bounding box center [527, 90] width 7 height 7
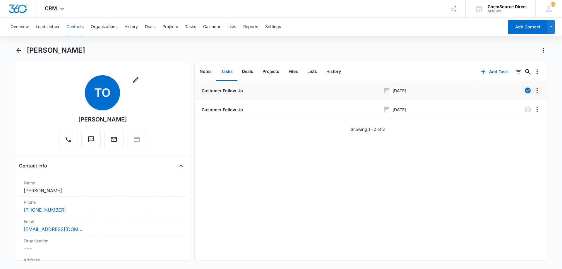
click at [534, 90] on icon "Overflow Menu" at bounding box center [537, 90] width 7 height 7
click at [524, 105] on button "Edit" at bounding box center [520, 106] width 33 height 9
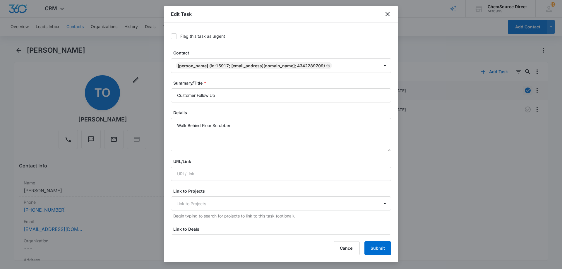
type input "[DATE]"
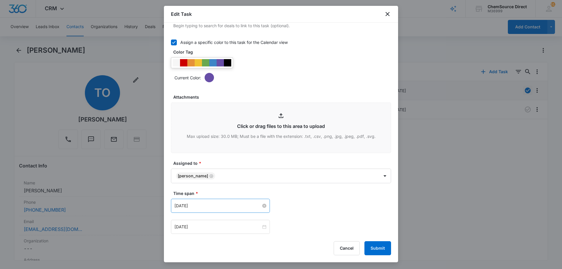
scroll to position [322, 0]
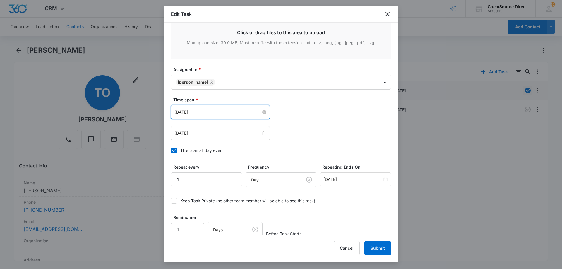
click at [210, 113] on input "[DATE]" at bounding box center [217, 112] width 87 height 6
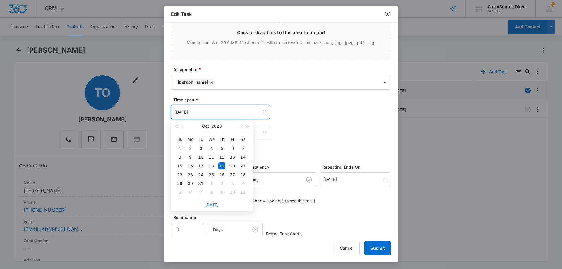
click at [209, 204] on link "[DATE]" at bounding box center [211, 204] width 13 height 5
type input "[DATE]"
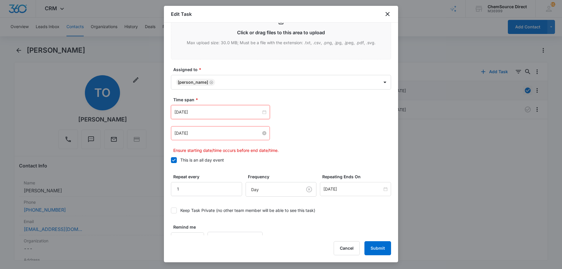
click at [241, 132] on input "[DATE]" at bounding box center [217, 133] width 87 height 6
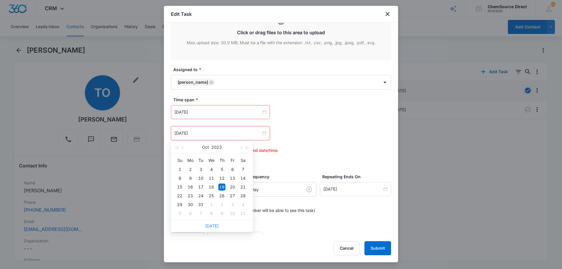
click at [213, 225] on link "[DATE]" at bounding box center [211, 225] width 13 height 5
type input "[DATE]"
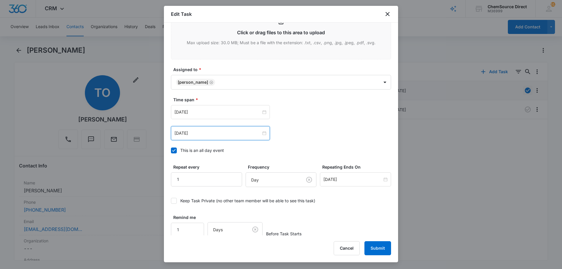
click at [309, 136] on div "[DATE] [DATE] Su Mo Tu We Th Fr Sa 31 1 2 3 4 5 6 7 8 9 10 11 12 13 14 15 16 17…" at bounding box center [281, 133] width 220 height 14
click at [340, 216] on div "Remind me 1 Days Before Task Starts" at bounding box center [281, 225] width 220 height 23
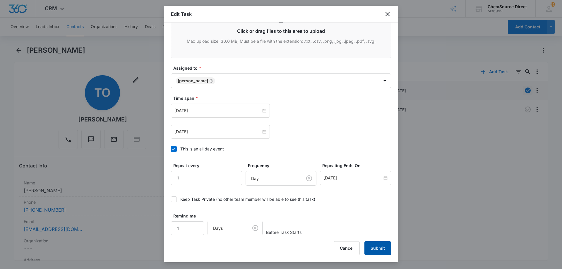
click at [376, 246] on button "Submit" at bounding box center [377, 248] width 27 height 14
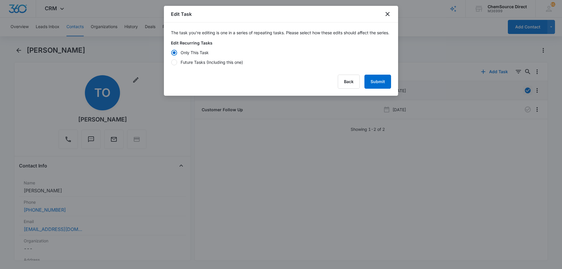
click at [204, 65] on div "Future Tasks (Including this one)" at bounding box center [212, 62] width 62 height 6
click at [171, 62] on input "Future Tasks (Including this one)" at bounding box center [171, 62] width 0 height 0
radio input "false"
radio input "true"
click at [381, 87] on button "Submit" at bounding box center [377, 82] width 27 height 14
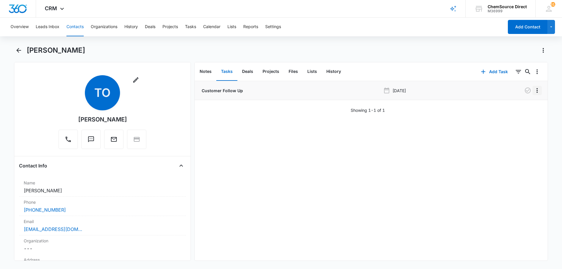
click at [534, 90] on icon "Overflow Menu" at bounding box center [537, 90] width 7 height 7
click at [520, 105] on button "Edit" at bounding box center [520, 106] width 33 height 9
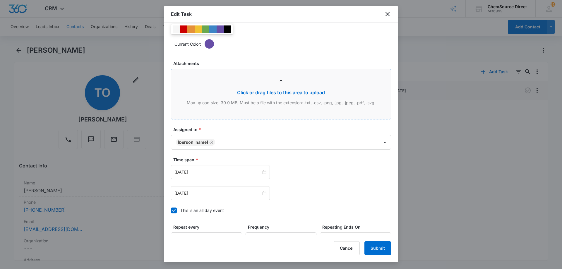
scroll to position [323, 0]
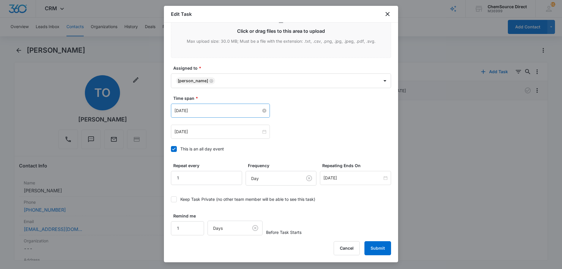
click at [200, 110] on input "[DATE]" at bounding box center [217, 110] width 87 height 6
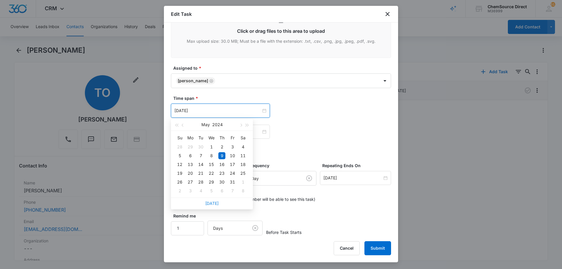
click at [211, 202] on link "[DATE]" at bounding box center [211, 203] width 13 height 5
type input "[DATE]"
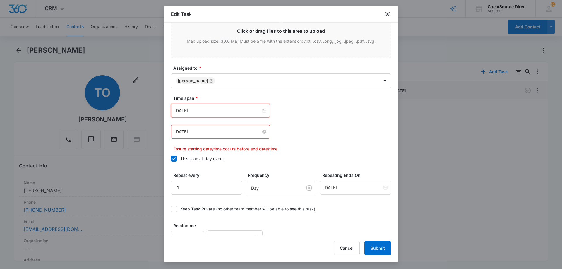
click at [219, 133] on input "[DATE]" at bounding box center [217, 132] width 87 height 6
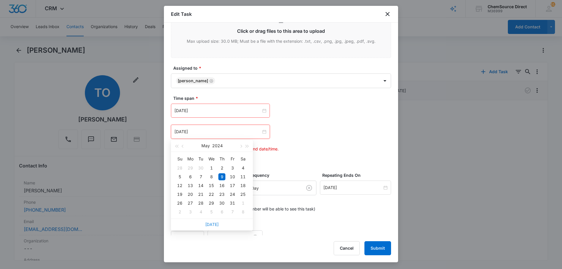
click at [212, 224] on link "[DATE]" at bounding box center [211, 224] width 13 height 5
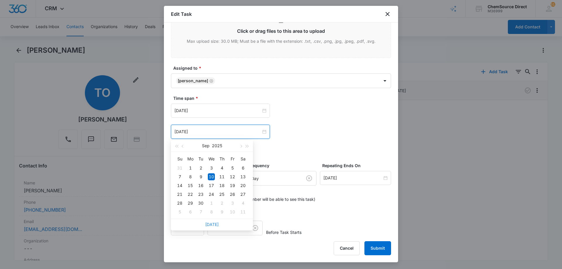
type input "[DATE]"
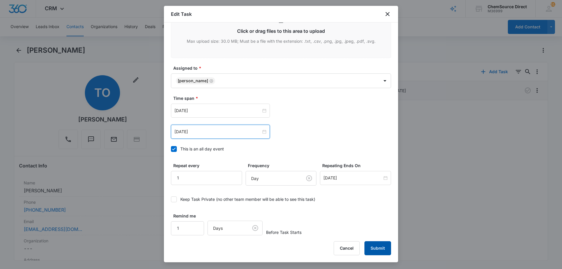
click at [379, 246] on button "Submit" at bounding box center [377, 248] width 27 height 14
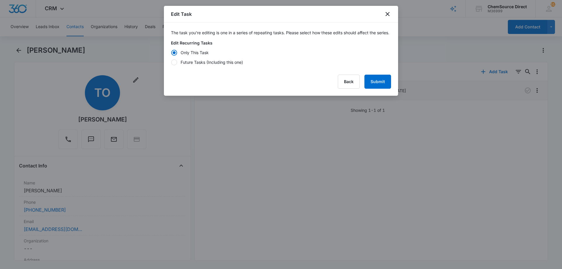
scroll to position [0, 0]
click at [174, 65] on div at bounding box center [174, 62] width 6 height 6
click at [171, 62] on input "Future Tasks (Including this one)" at bounding box center [171, 62] width 0 height 0
radio input "false"
radio input "true"
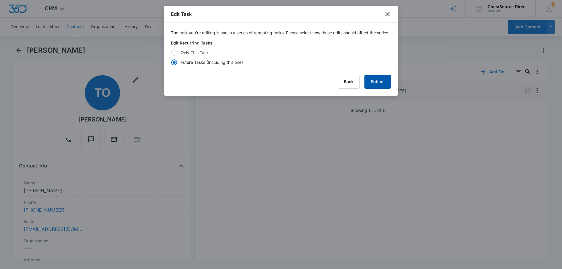
click at [377, 88] on button "Submit" at bounding box center [377, 82] width 27 height 14
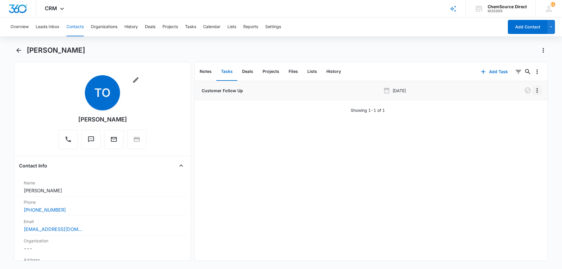
click at [534, 90] on icon "Overflow Menu" at bounding box center [537, 90] width 7 height 7
click at [515, 106] on div "Edit" at bounding box center [517, 107] width 12 height 4
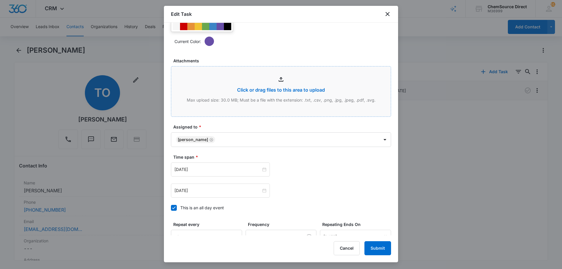
scroll to position [323, 0]
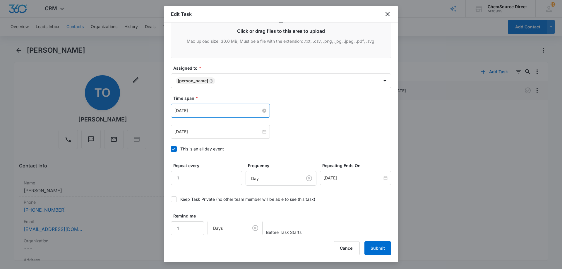
click at [220, 112] on input "[DATE]" at bounding box center [217, 110] width 87 height 6
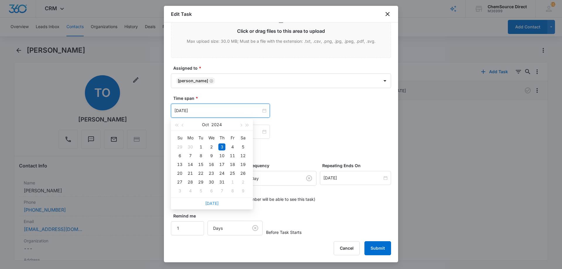
click at [213, 203] on link "[DATE]" at bounding box center [211, 203] width 13 height 5
type input "[DATE]"
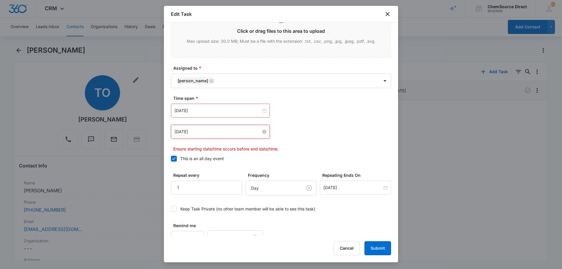
click at [222, 131] on input "[DATE]" at bounding box center [217, 132] width 87 height 6
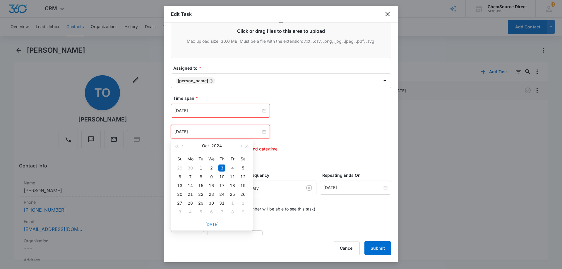
click at [214, 224] on link "[DATE]" at bounding box center [211, 224] width 13 height 5
type input "[DATE]"
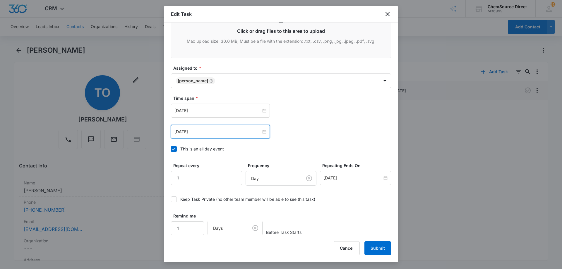
click at [174, 147] on icon at bounding box center [173, 148] width 5 height 5
click at [171, 149] on input "This is an all day event" at bounding box center [171, 149] width 0 height 0
click at [174, 147] on icon at bounding box center [173, 148] width 5 height 5
click at [171, 149] on input "This is an all day event" at bounding box center [171, 149] width 0 height 0
click at [205, 109] on input "[DATE]" at bounding box center [217, 110] width 87 height 6
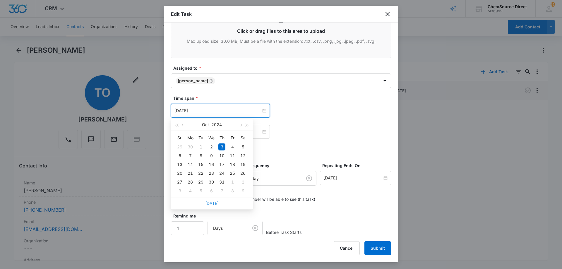
click at [210, 204] on link "[DATE]" at bounding box center [211, 203] width 13 height 5
type input "[DATE]"
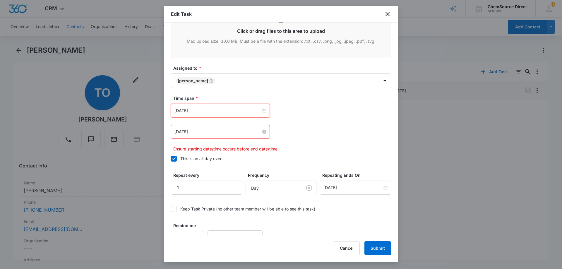
click at [219, 133] on input "[DATE]" at bounding box center [217, 132] width 87 height 6
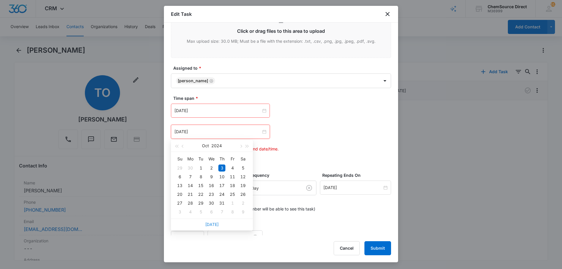
click at [210, 224] on link "[DATE]" at bounding box center [211, 224] width 13 height 5
type input "[DATE]"
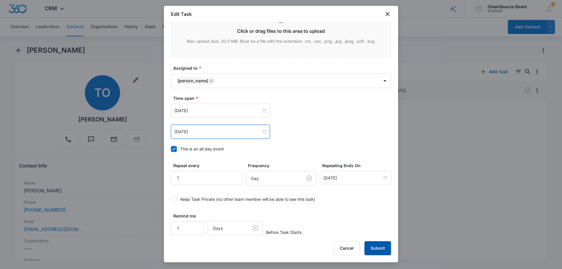
click at [374, 244] on button "Submit" at bounding box center [377, 248] width 27 height 14
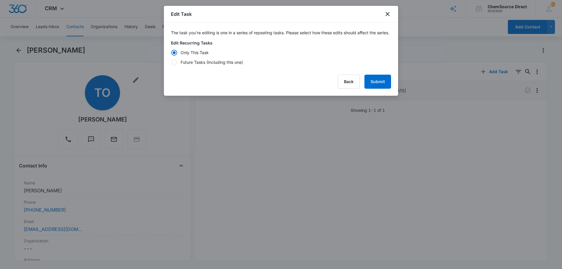
scroll to position [0, 0]
click at [175, 65] on div at bounding box center [174, 62] width 6 height 6
click at [171, 62] on input "Future Tasks (Including this one)" at bounding box center [171, 62] width 0 height 0
radio input "false"
radio input "true"
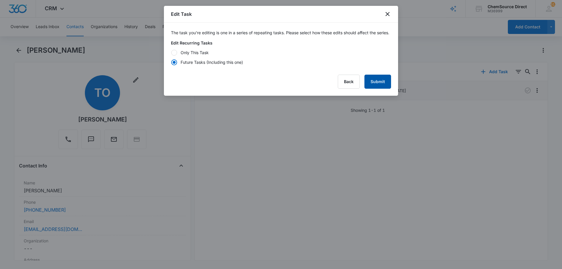
click at [375, 86] on button "Submit" at bounding box center [377, 82] width 27 height 14
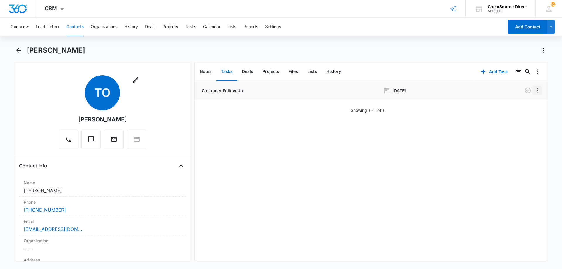
click at [534, 89] on icon "Overflow Menu" at bounding box center [537, 90] width 7 height 7
click at [518, 107] on div "Edit" at bounding box center [517, 107] width 12 height 4
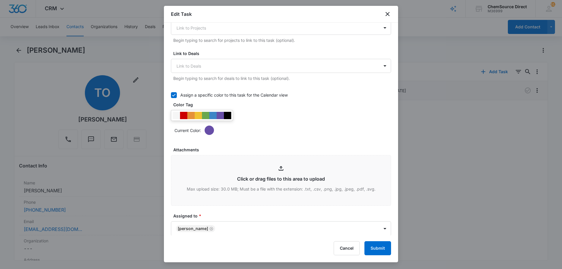
scroll to position [323, 0]
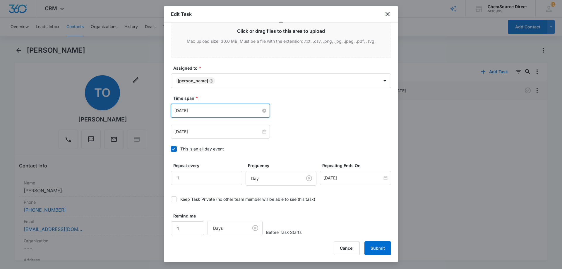
click at [208, 110] on input "[DATE]" at bounding box center [217, 110] width 87 height 6
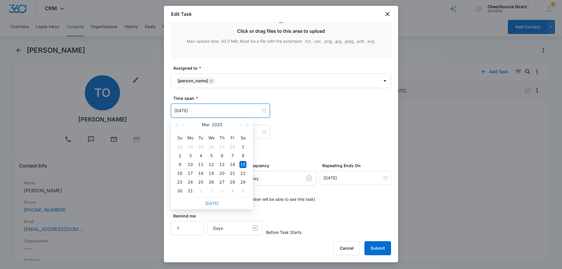
click at [214, 205] on link "[DATE]" at bounding box center [211, 203] width 13 height 5
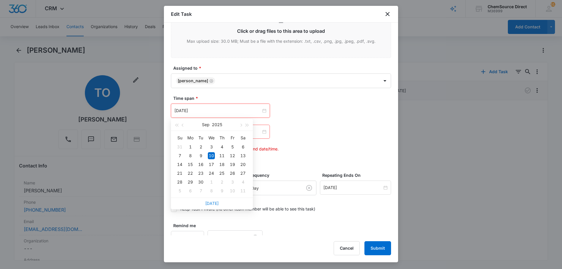
type input "[DATE]"
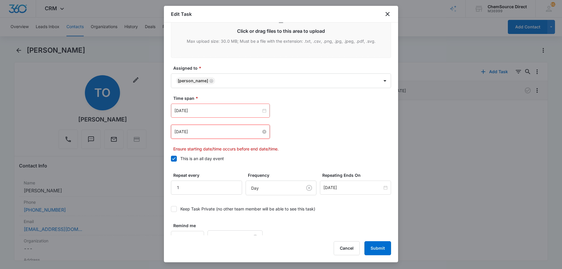
click at [217, 130] on input "[DATE]" at bounding box center [217, 132] width 87 height 6
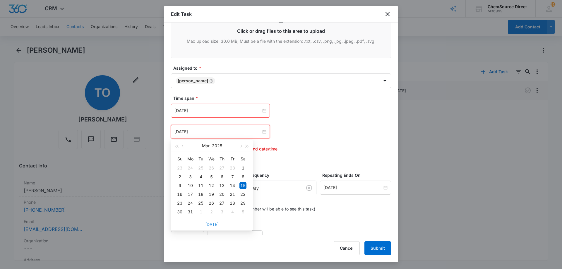
click at [217, 225] on link "[DATE]" at bounding box center [211, 224] width 13 height 5
type input "[DATE]"
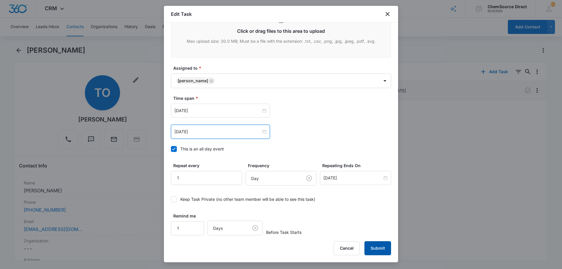
click at [374, 248] on button "Submit" at bounding box center [377, 248] width 27 height 14
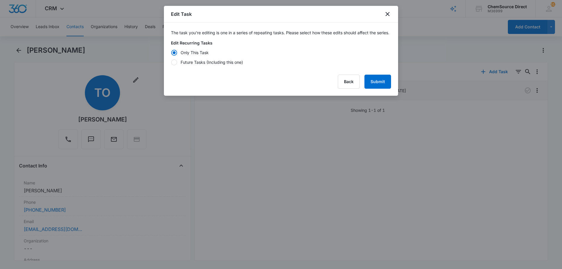
scroll to position [0, 0]
click at [174, 65] on div at bounding box center [174, 62] width 6 height 6
click at [171, 62] on input "Future Tasks (Including this one)" at bounding box center [171, 62] width 0 height 0
radio input "false"
radio input "true"
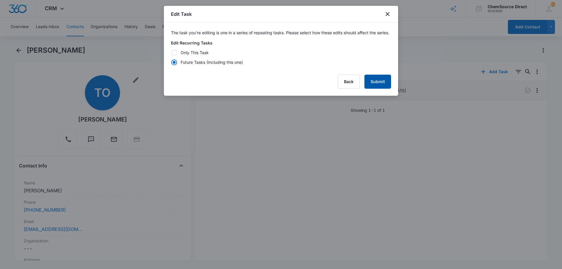
click at [383, 87] on button "Submit" at bounding box center [377, 82] width 27 height 14
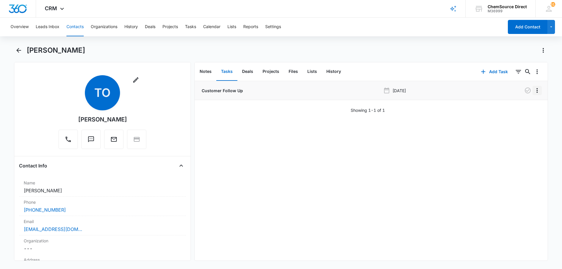
click at [534, 90] on icon "Overflow Menu" at bounding box center [537, 90] width 7 height 7
click at [520, 107] on div "Edit" at bounding box center [517, 107] width 12 height 4
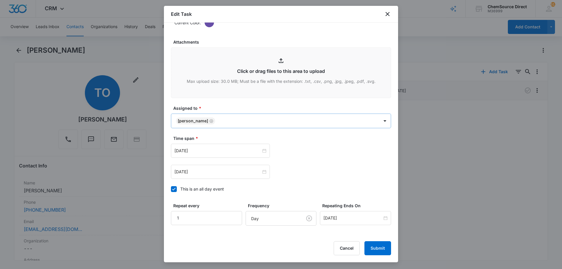
scroll to position [323, 0]
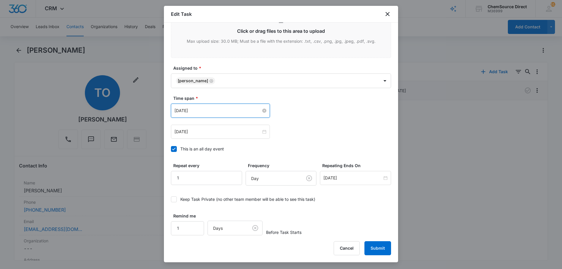
click at [223, 109] on input "[DATE]" at bounding box center [217, 110] width 87 height 6
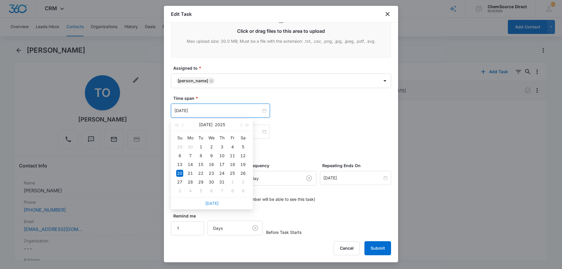
click at [213, 204] on link "[DATE]" at bounding box center [211, 203] width 13 height 5
type input "[DATE]"
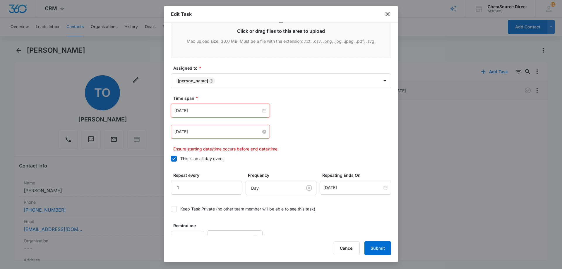
click at [213, 133] on input "[DATE]" at bounding box center [217, 132] width 87 height 6
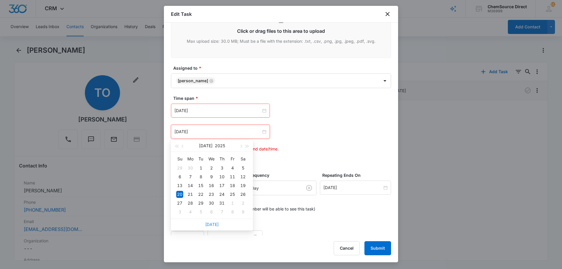
click at [214, 223] on link "[DATE]" at bounding box center [211, 224] width 13 height 5
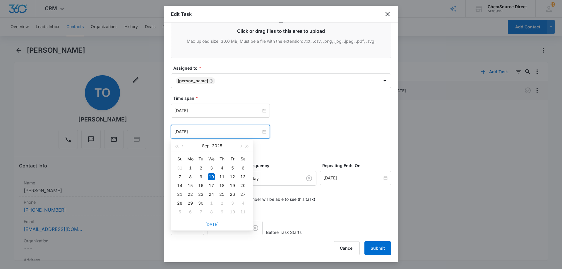
type input "[DATE]"
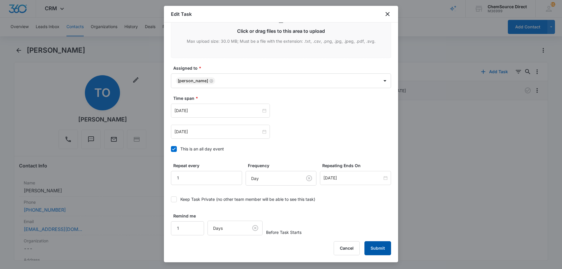
click at [377, 246] on button "Submit" at bounding box center [377, 248] width 27 height 14
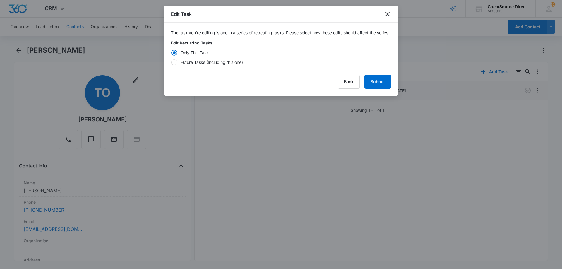
click at [208, 65] on div "Future Tasks (Including this one)" at bounding box center [212, 62] width 62 height 6
click at [171, 62] on input "Future Tasks (Including this one)" at bounding box center [171, 62] width 0 height 0
radio input "false"
radio input "true"
click at [376, 88] on button "Submit" at bounding box center [377, 82] width 27 height 14
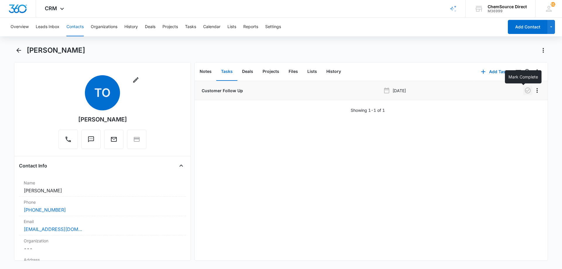
click at [524, 90] on icon "button" at bounding box center [527, 90] width 7 height 7
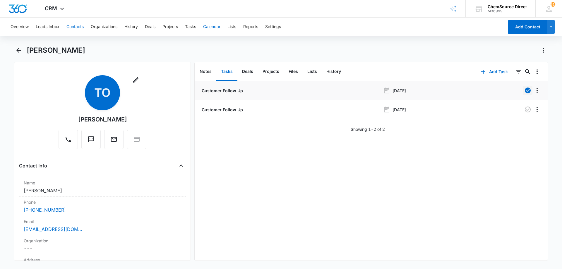
click at [215, 26] on button "Calendar" at bounding box center [211, 27] width 17 height 19
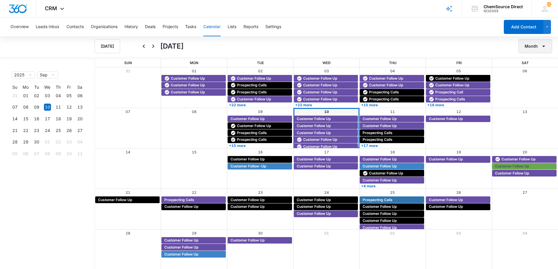
click at [540, 44] on icon "button" at bounding box center [543, 46] width 7 height 7
click at [539, 71] on button "Week" at bounding box center [537, 73] width 36 height 9
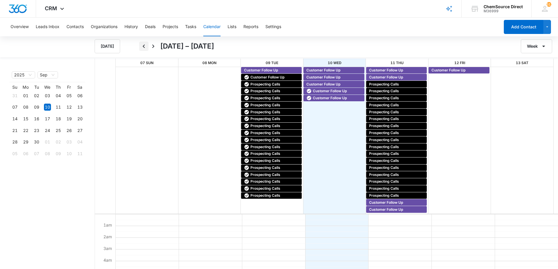
click at [141, 46] on icon "Back" at bounding box center [143, 46] width 7 height 7
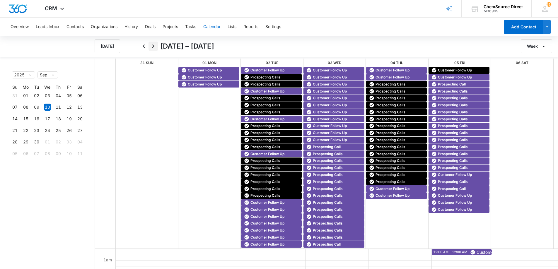
click at [152, 47] on icon "Next" at bounding box center [153, 46] width 7 height 7
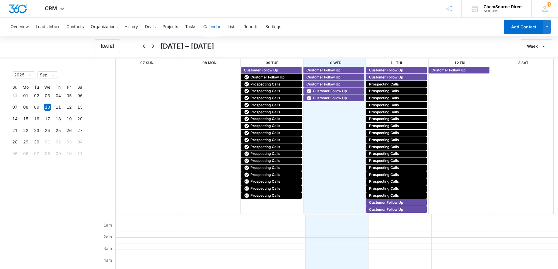
click at [275, 70] on span "Customer Follow Up" at bounding box center [261, 70] width 34 height 5
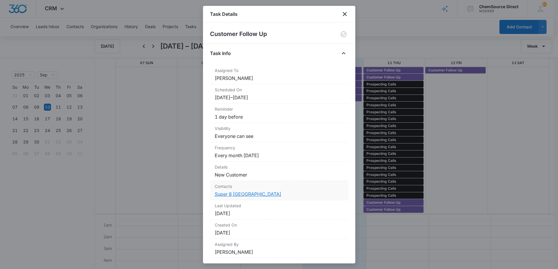
click at [244, 193] on link "Super 8 [GEOGRAPHIC_DATA]" at bounding box center [248, 194] width 66 height 6
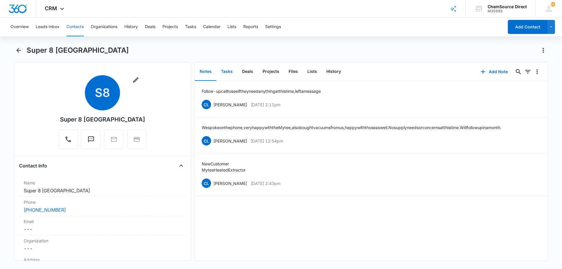
click at [226, 71] on button "Tasks" at bounding box center [226, 72] width 21 height 18
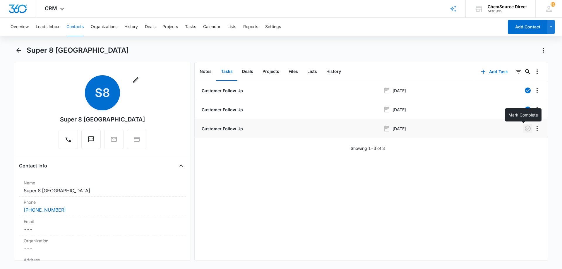
click at [525, 128] on icon "button" at bounding box center [528, 129] width 6 height 6
click at [209, 24] on button "Calendar" at bounding box center [211, 27] width 17 height 19
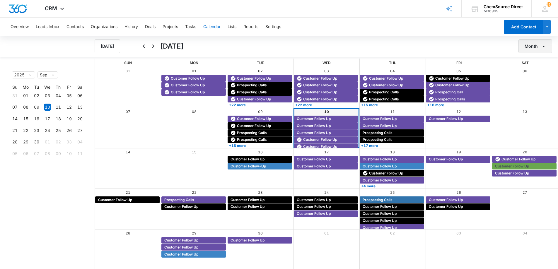
click at [535, 49] on button "Month" at bounding box center [535, 46] width 34 height 14
click at [539, 71] on button "Week" at bounding box center [537, 73] width 36 height 9
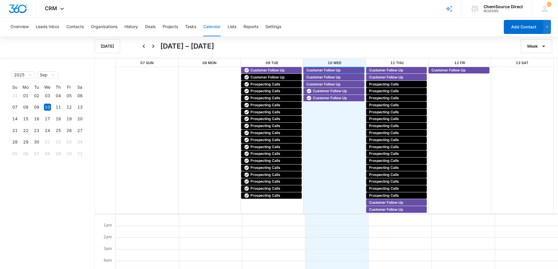
click at [317, 69] on span "Customer Follow Up" at bounding box center [323, 70] width 34 height 5
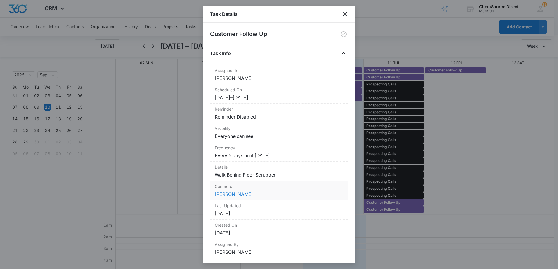
click at [230, 193] on link "[PERSON_NAME]" at bounding box center [234, 194] width 38 height 6
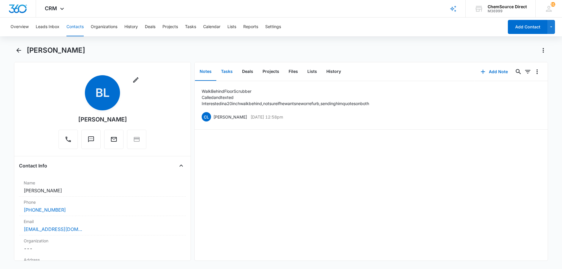
click at [228, 71] on button "Tasks" at bounding box center [226, 72] width 21 height 18
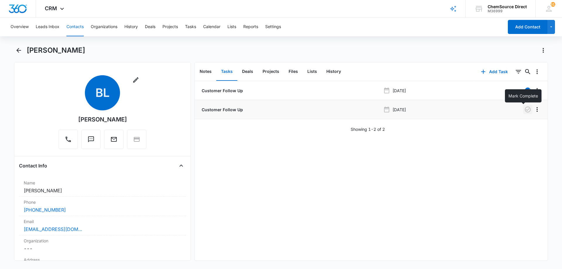
click at [525, 110] on icon "button" at bounding box center [528, 110] width 6 height 6
click at [203, 72] on button "Notes" at bounding box center [205, 72] width 21 height 18
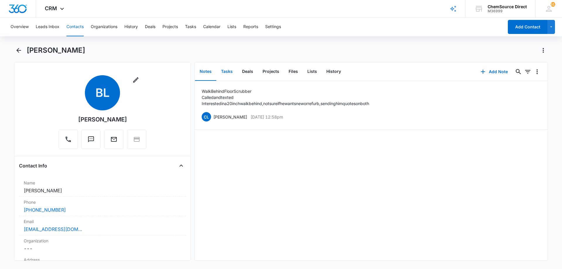
click at [232, 72] on button "Tasks" at bounding box center [226, 72] width 21 height 18
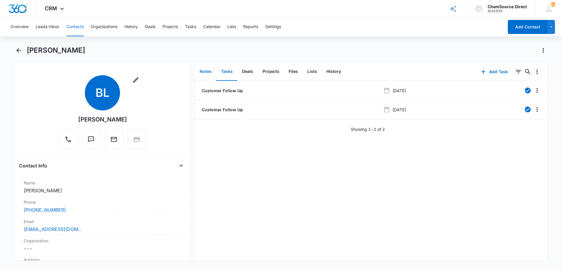
click at [206, 71] on button "Notes" at bounding box center [205, 72] width 21 height 18
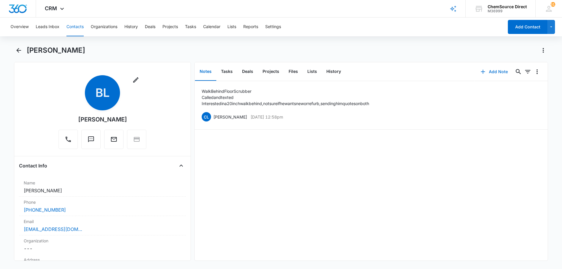
click at [499, 70] on button "Add Note" at bounding box center [494, 72] width 39 height 14
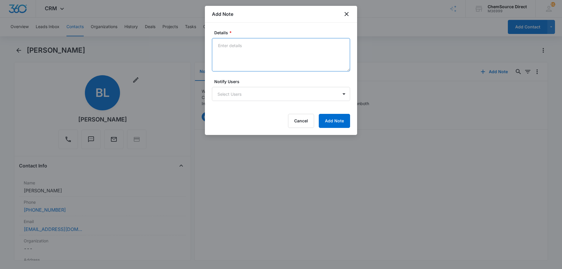
click at [234, 47] on textarea "Details *" at bounding box center [281, 54] width 138 height 33
type textarea "Followed up with email, phone call and text No answer, left a message"
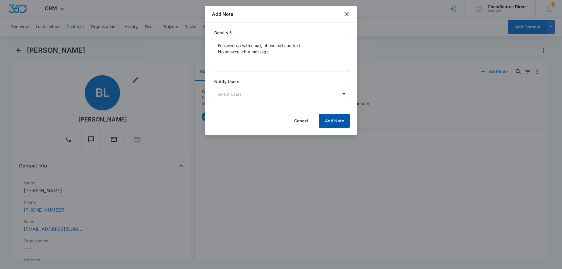
click at [340, 121] on button "Add Note" at bounding box center [334, 121] width 31 height 14
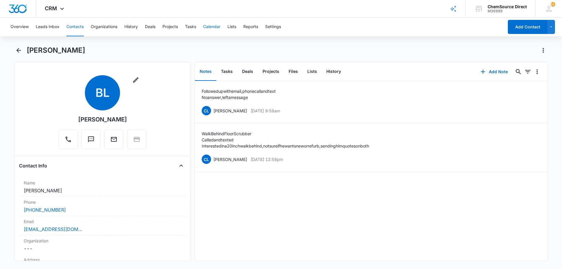
click at [217, 25] on button "Calendar" at bounding box center [211, 27] width 17 height 19
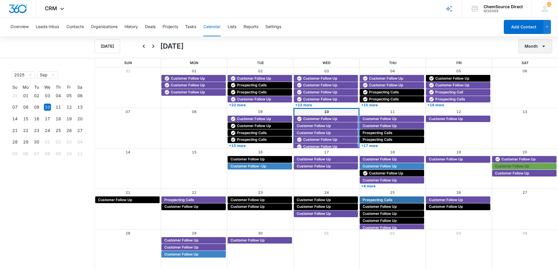
click at [533, 44] on button "Month" at bounding box center [535, 46] width 34 height 14
click at [532, 73] on div "Week" at bounding box center [533, 74] width 15 height 4
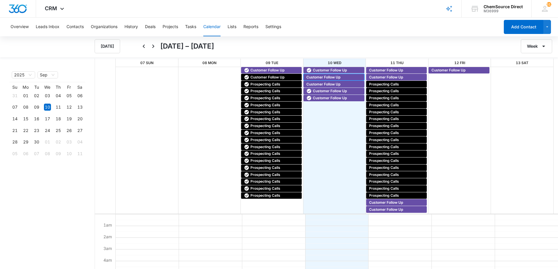
click at [318, 77] on span "Customer Follow Up" at bounding box center [323, 77] width 34 height 5
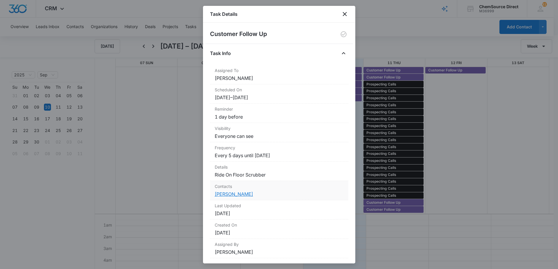
click at [233, 194] on link "[PERSON_NAME]" at bounding box center [234, 194] width 38 height 6
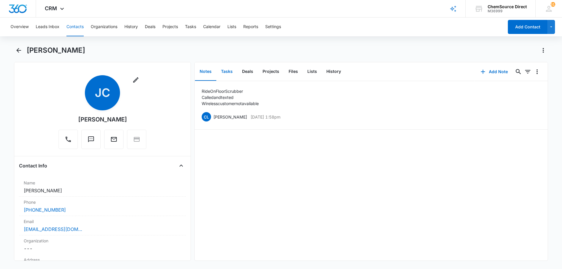
click at [226, 71] on button "Tasks" at bounding box center [226, 72] width 21 height 18
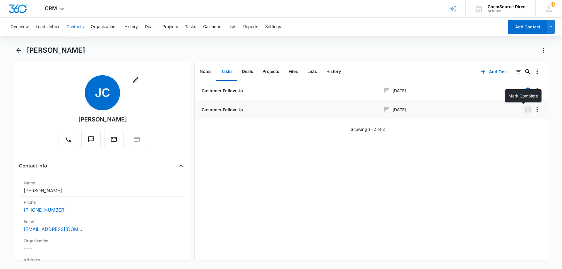
click at [524, 108] on icon "button" at bounding box center [527, 109] width 7 height 7
